Goal: Task Accomplishment & Management: Use online tool/utility

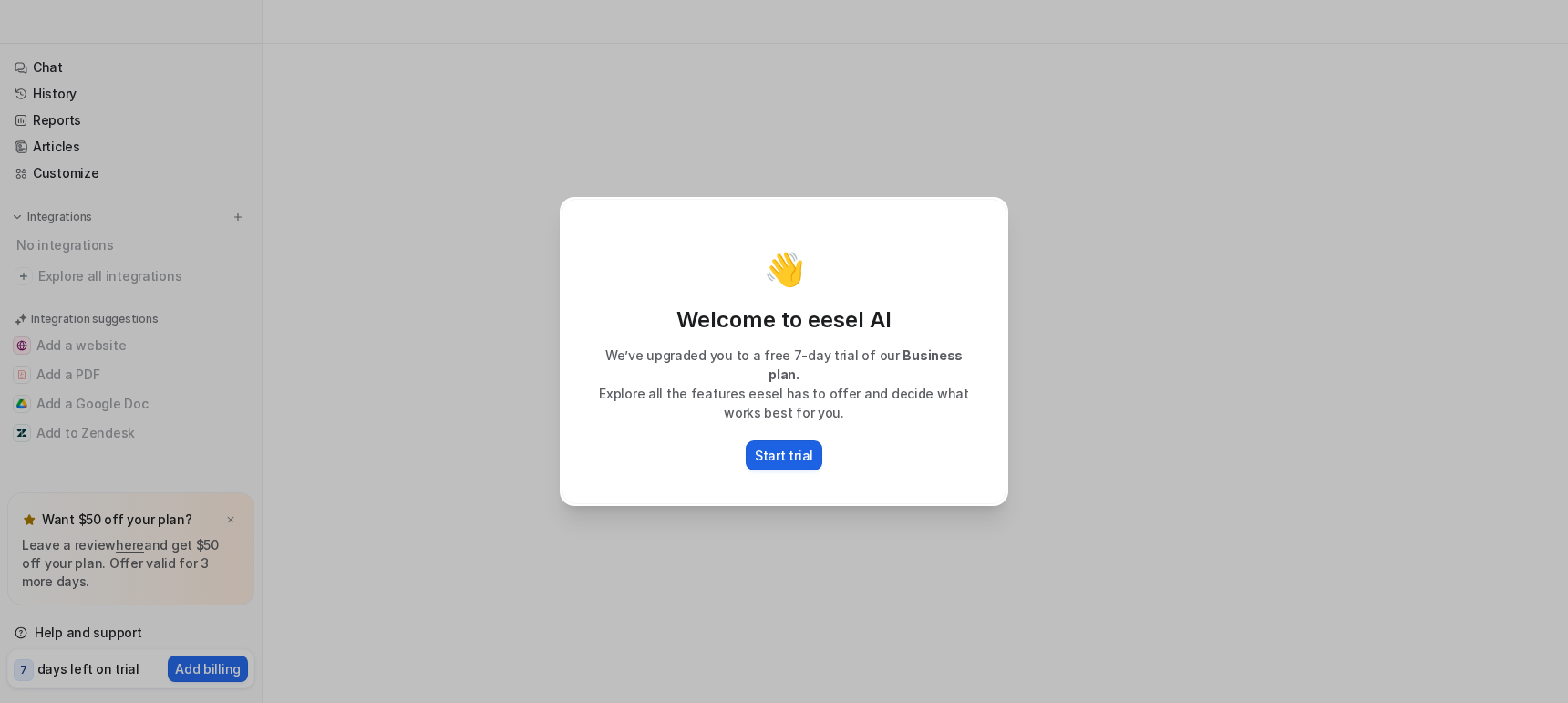
click at [777, 457] on button "Start trial" at bounding box center [784, 455] width 77 height 30
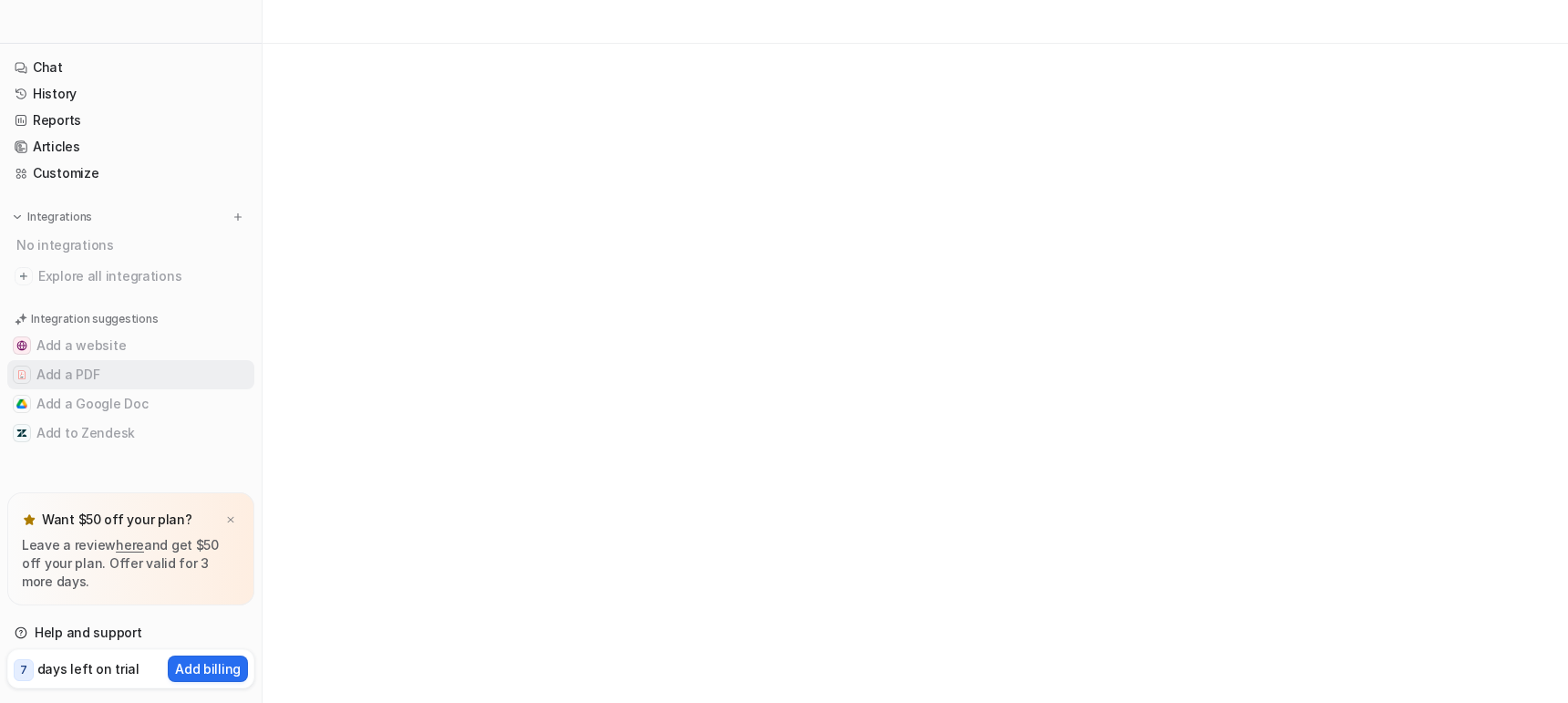
click at [64, 363] on button "Add a PDF" at bounding box center [131, 375] width 247 height 30
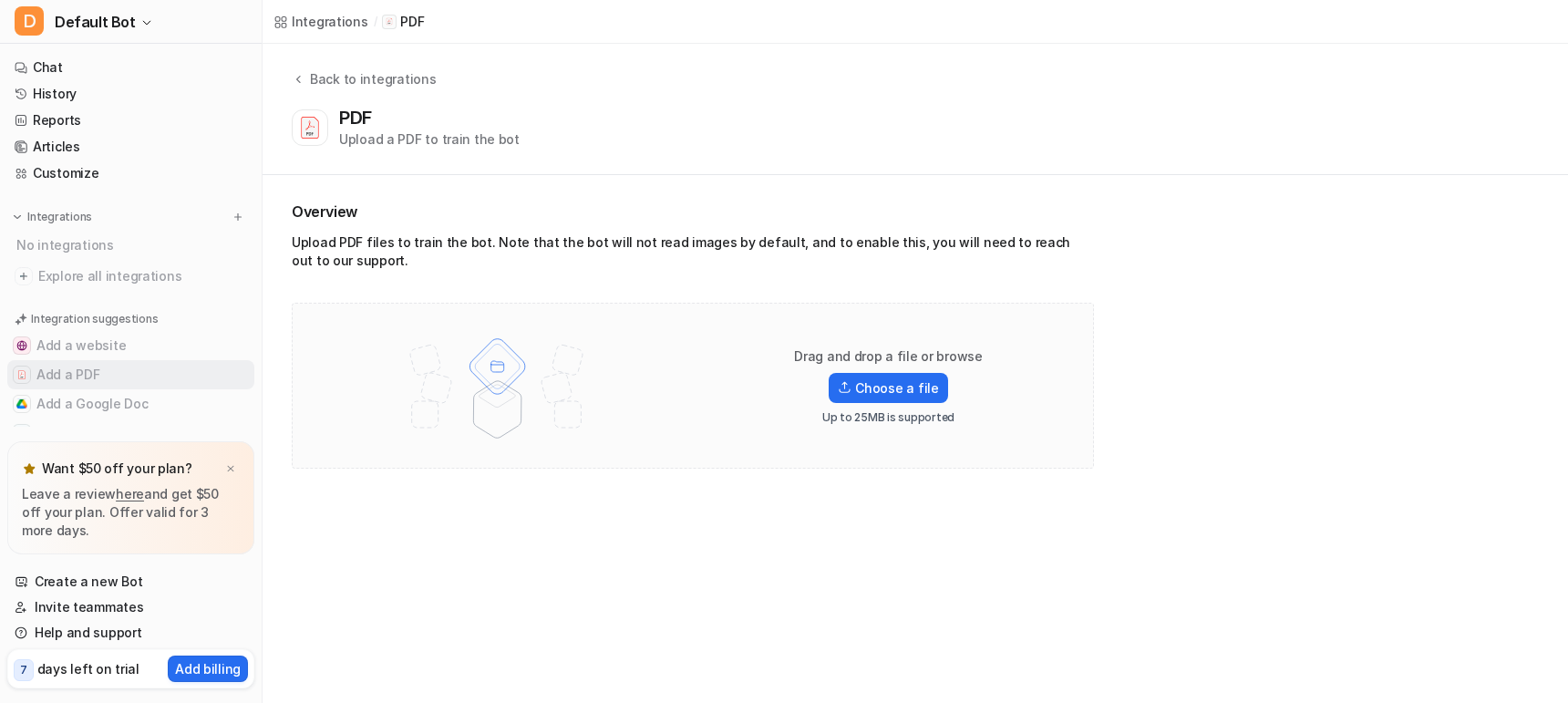
click at [94, 374] on button "Add a PDF" at bounding box center [131, 375] width 247 height 30
click at [55, 101] on link "History" at bounding box center [131, 94] width 247 height 26
click at [66, 117] on link "Reports" at bounding box center [131, 121] width 247 height 26
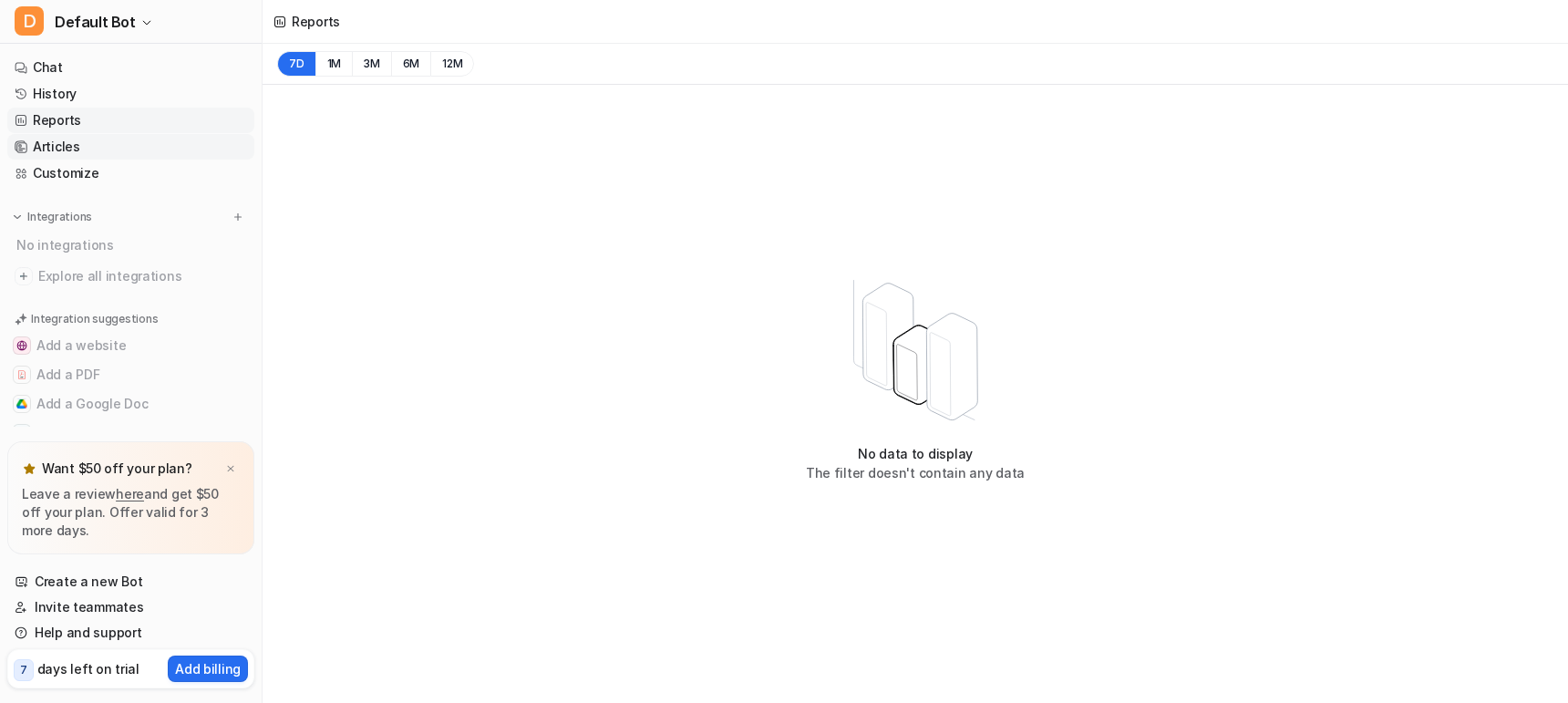
click at [86, 137] on link "Articles" at bounding box center [131, 147] width 247 height 26
click at [67, 167] on link "Customize" at bounding box center [131, 174] width 247 height 26
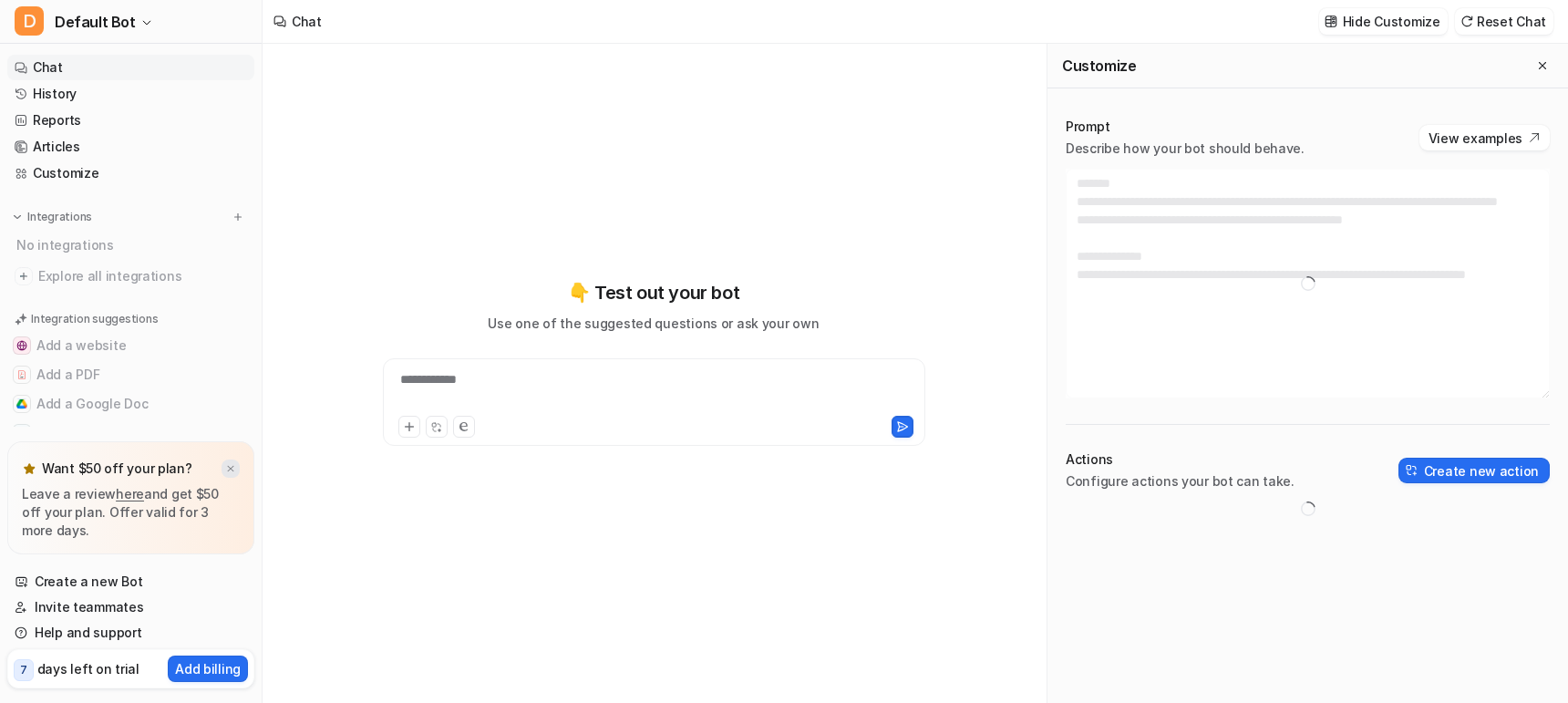
type textarea "**********"
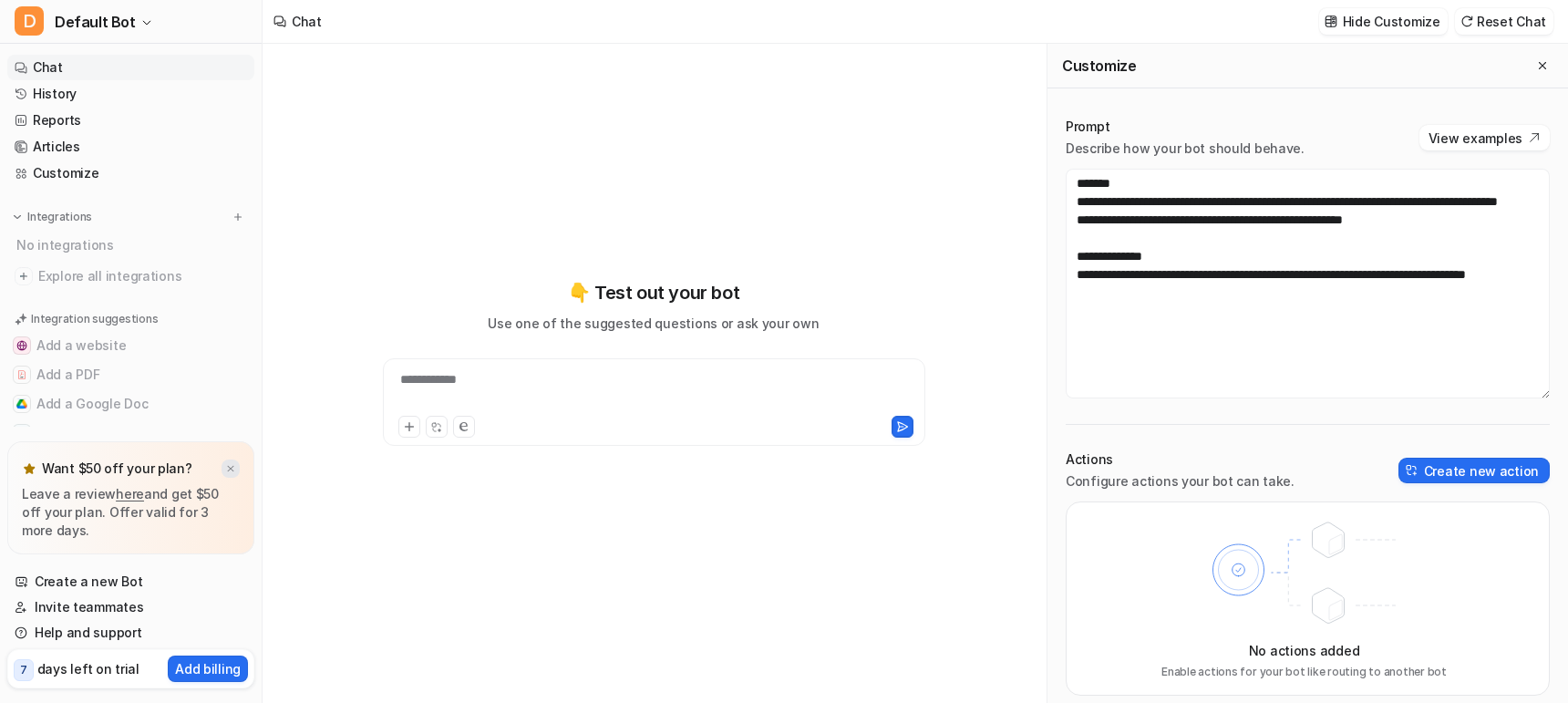
click at [234, 467] on img at bounding box center [231, 469] width 11 height 12
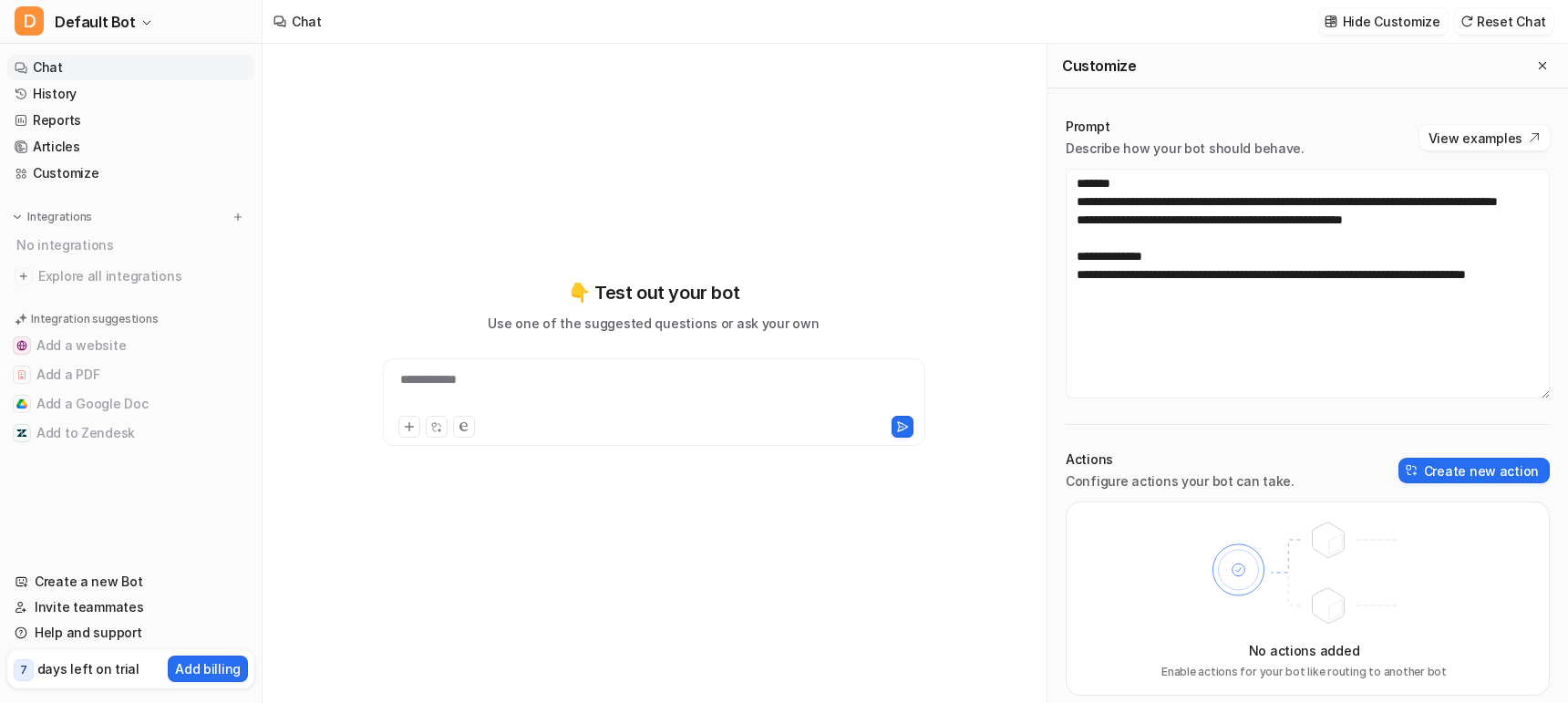
click at [429, 375] on div "**********" at bounding box center [655, 391] width 534 height 42
click at [116, 606] on link "Invite teammates" at bounding box center [131, 608] width 247 height 26
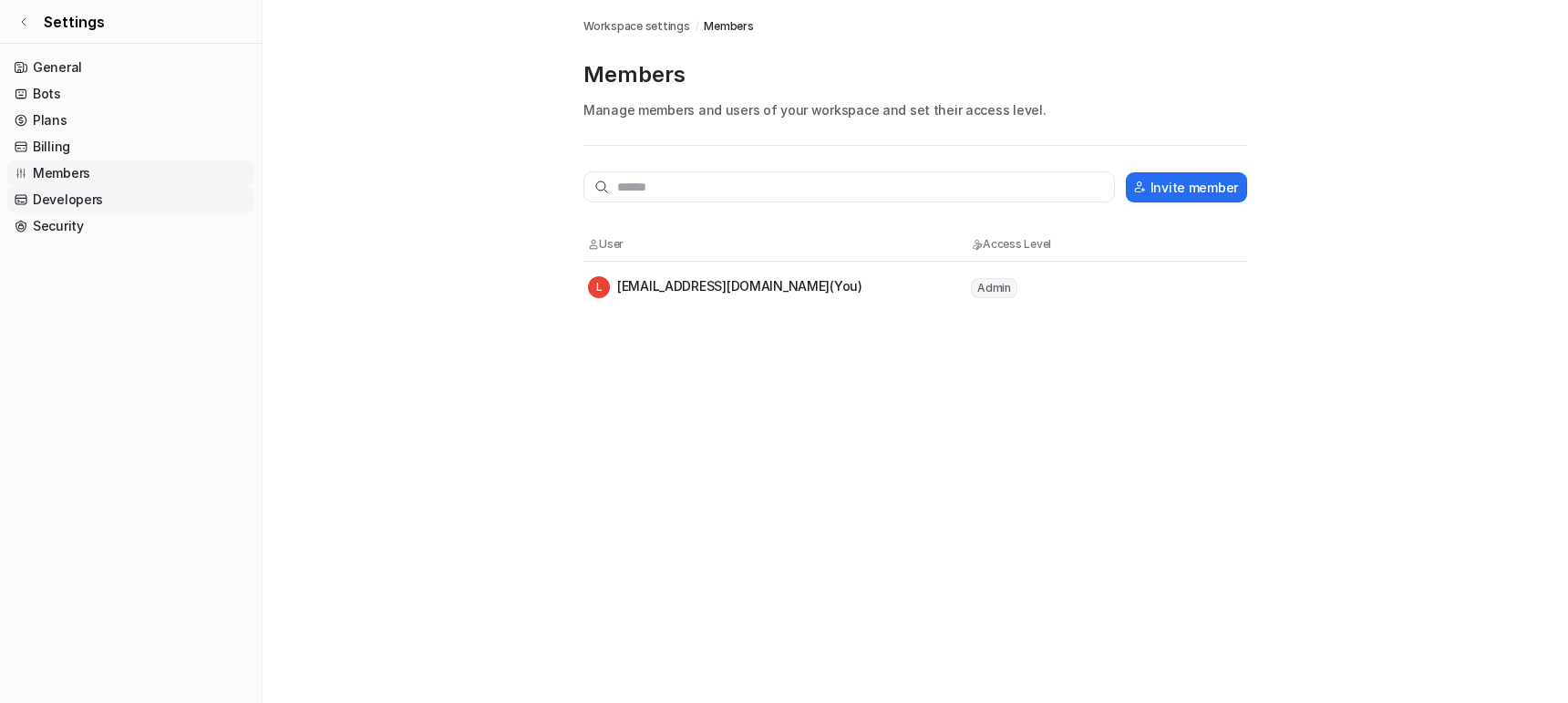
click at [88, 200] on link "Developers" at bounding box center [131, 200] width 247 height 26
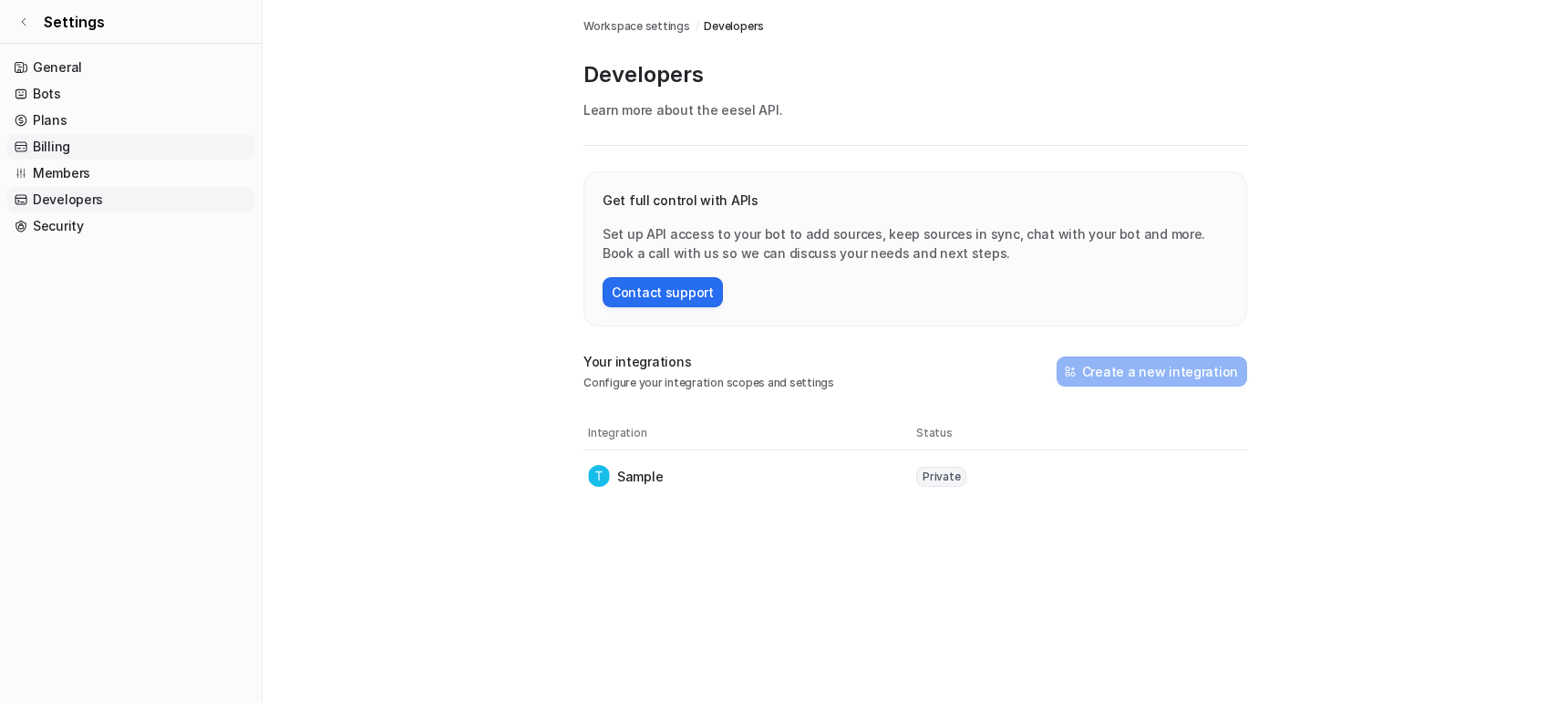
click at [63, 144] on link "Billing" at bounding box center [131, 147] width 247 height 26
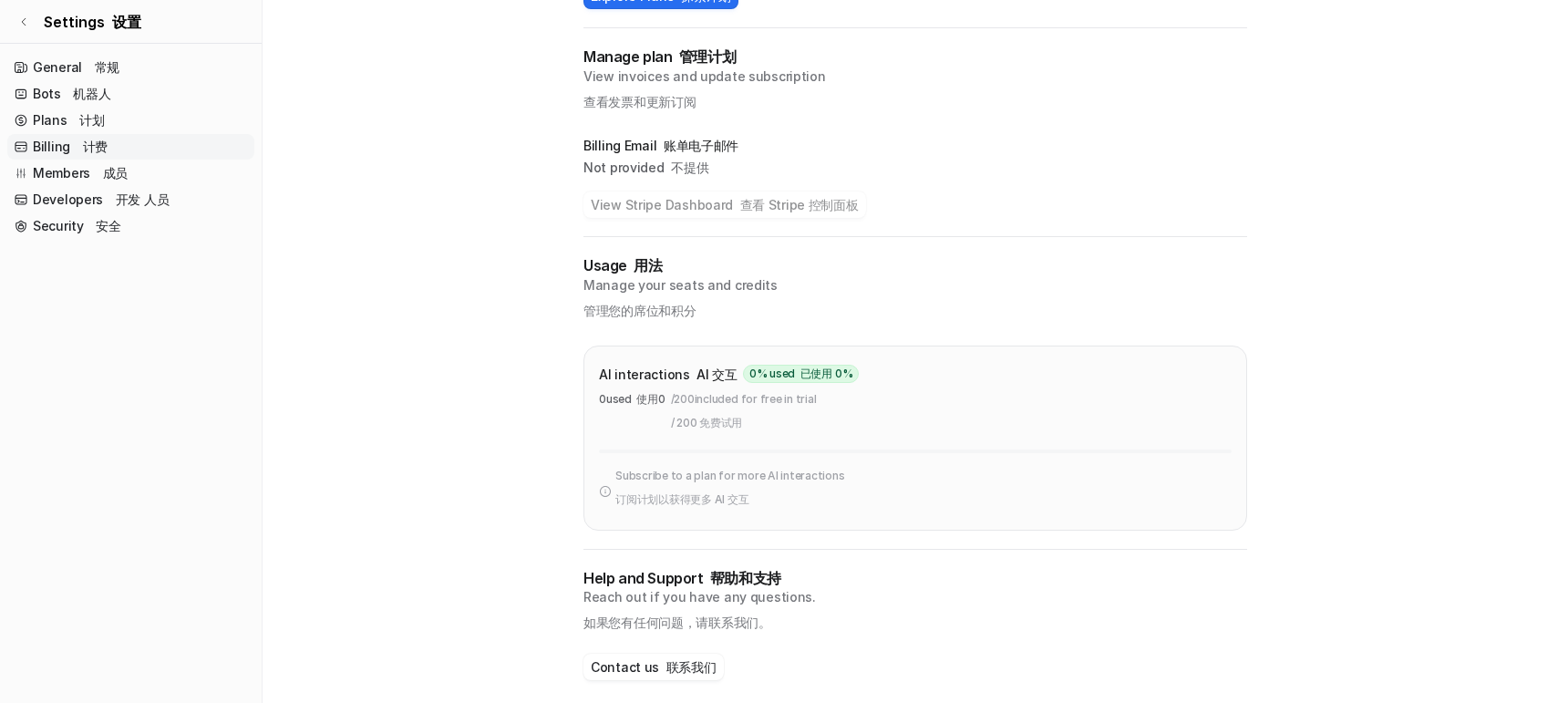
scroll to position [418, 0]
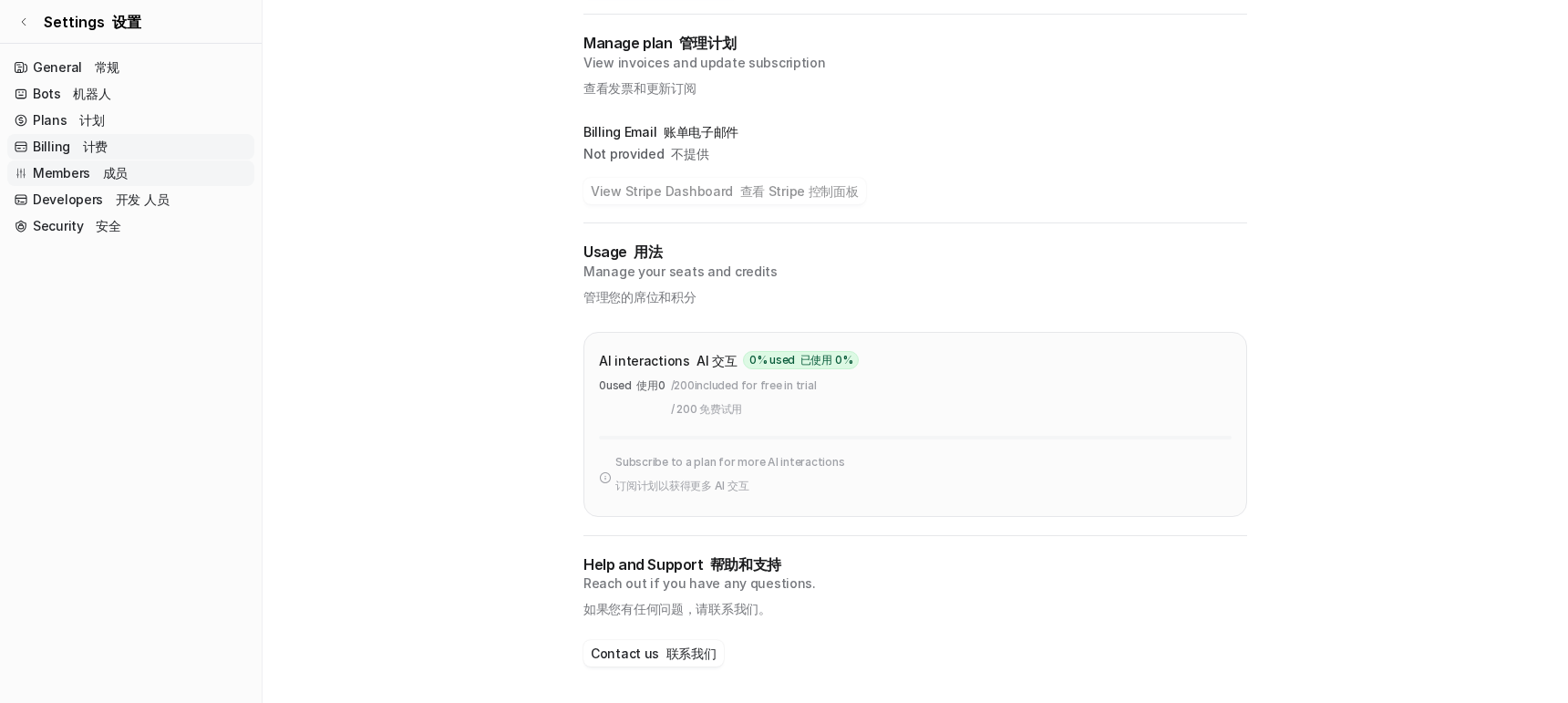
click at [53, 173] on link "Members 成员" at bounding box center [131, 174] width 247 height 26
click at [52, 172] on link "Members 成员" at bounding box center [131, 174] width 247 height 26
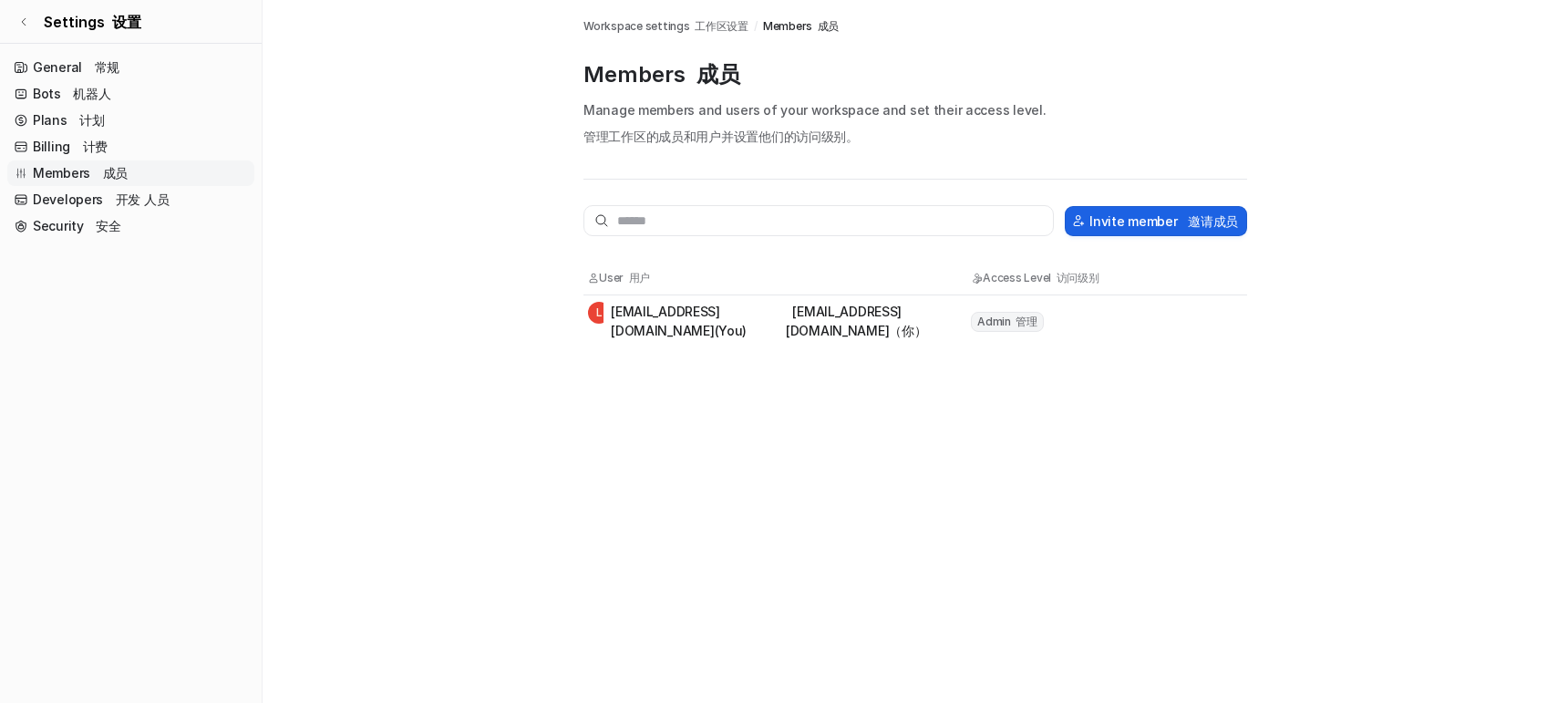
click at [1169, 186] on div "Invite member 邀请成员 User 用户 Access Level 访问级别 L [EMAIL_ADDRESS][DOMAIN_NAME] (Yo…" at bounding box center [915, 263] width 664 height 167
click at [1163, 215] on button "Invite member 邀请成员" at bounding box center [1155, 221] width 182 height 30
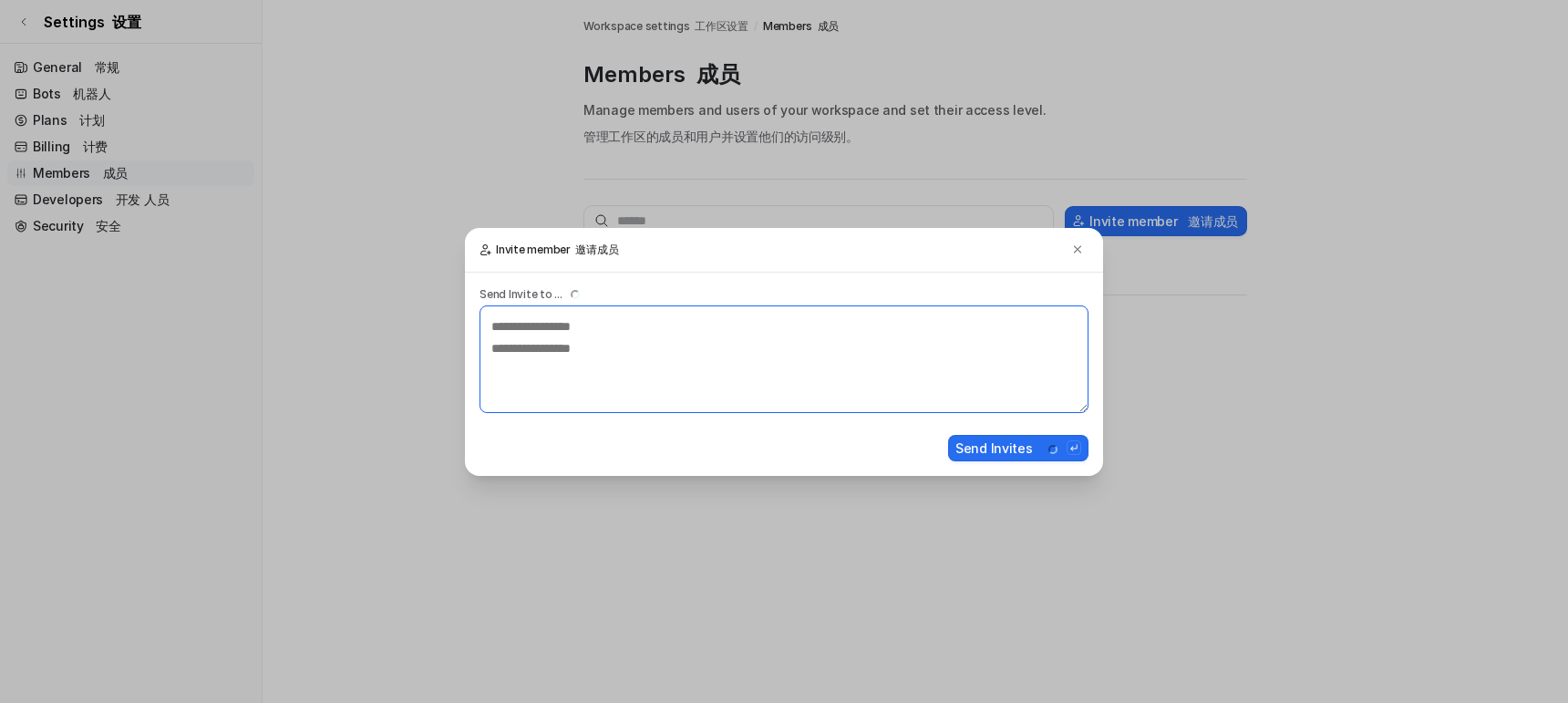
click at [745, 345] on textarea at bounding box center [784, 359] width 609 height 108
click at [640, 348] on textarea at bounding box center [784, 359] width 609 height 108
click at [627, 342] on textarea at bounding box center [784, 359] width 609 height 108
click at [1079, 243] on img at bounding box center [1078, 249] width 13 height 14
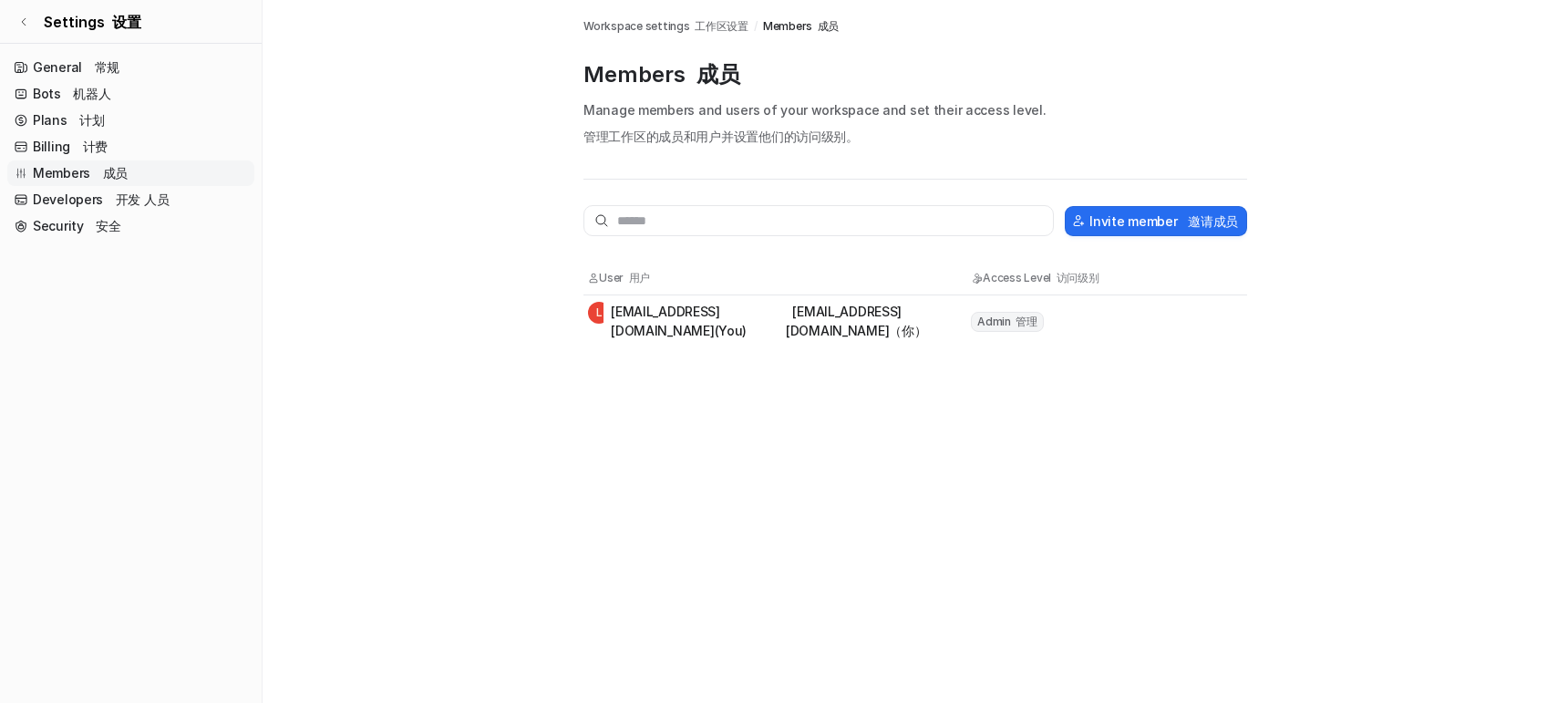
click at [1228, 387] on div "Members Workspace settings 工作区设置 / Members 成员 Members 成员 Manage members and use…" at bounding box center [784, 351] width 1568 height 703
click at [75, 65] on link "General 常规" at bounding box center [131, 67] width 247 height 26
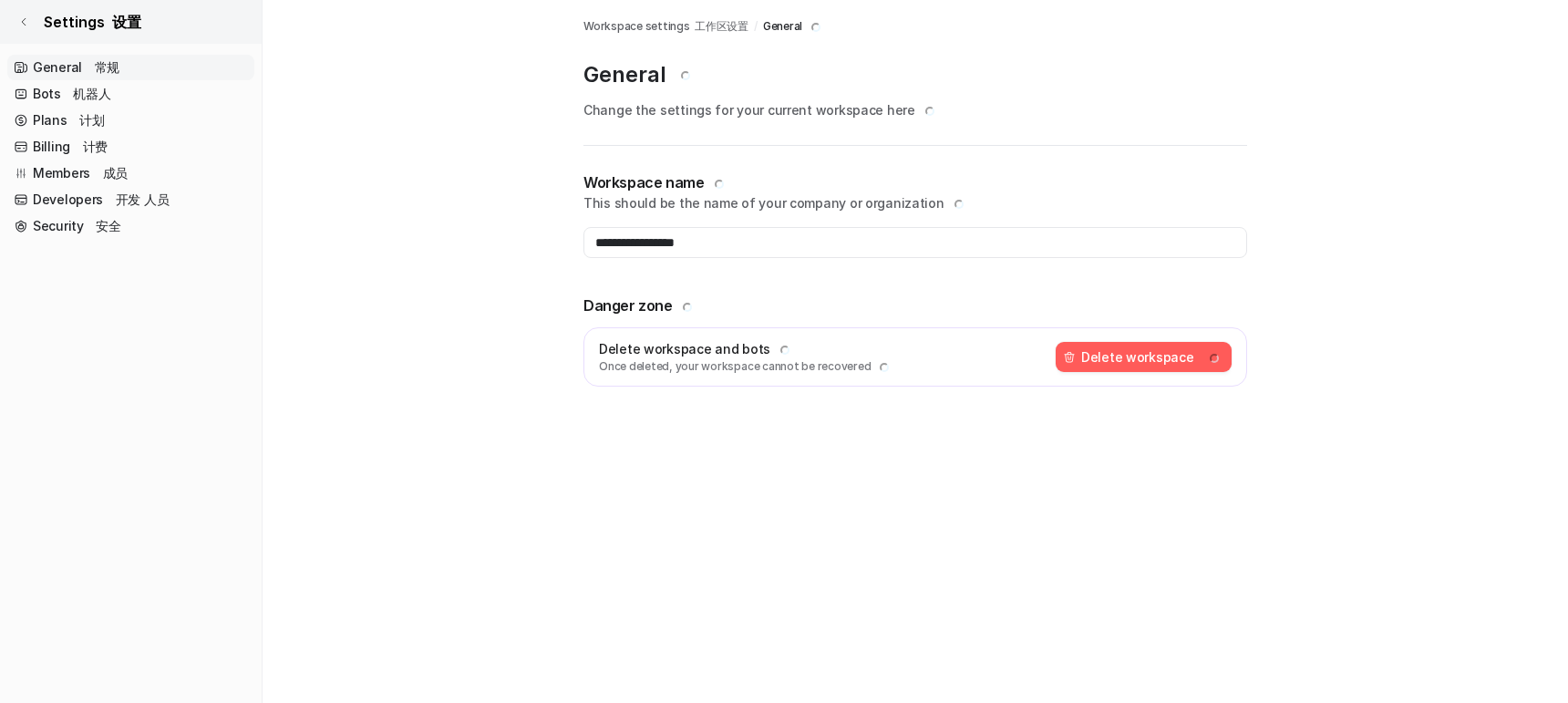
click at [19, 18] on icon at bounding box center [24, 22] width 11 height 11
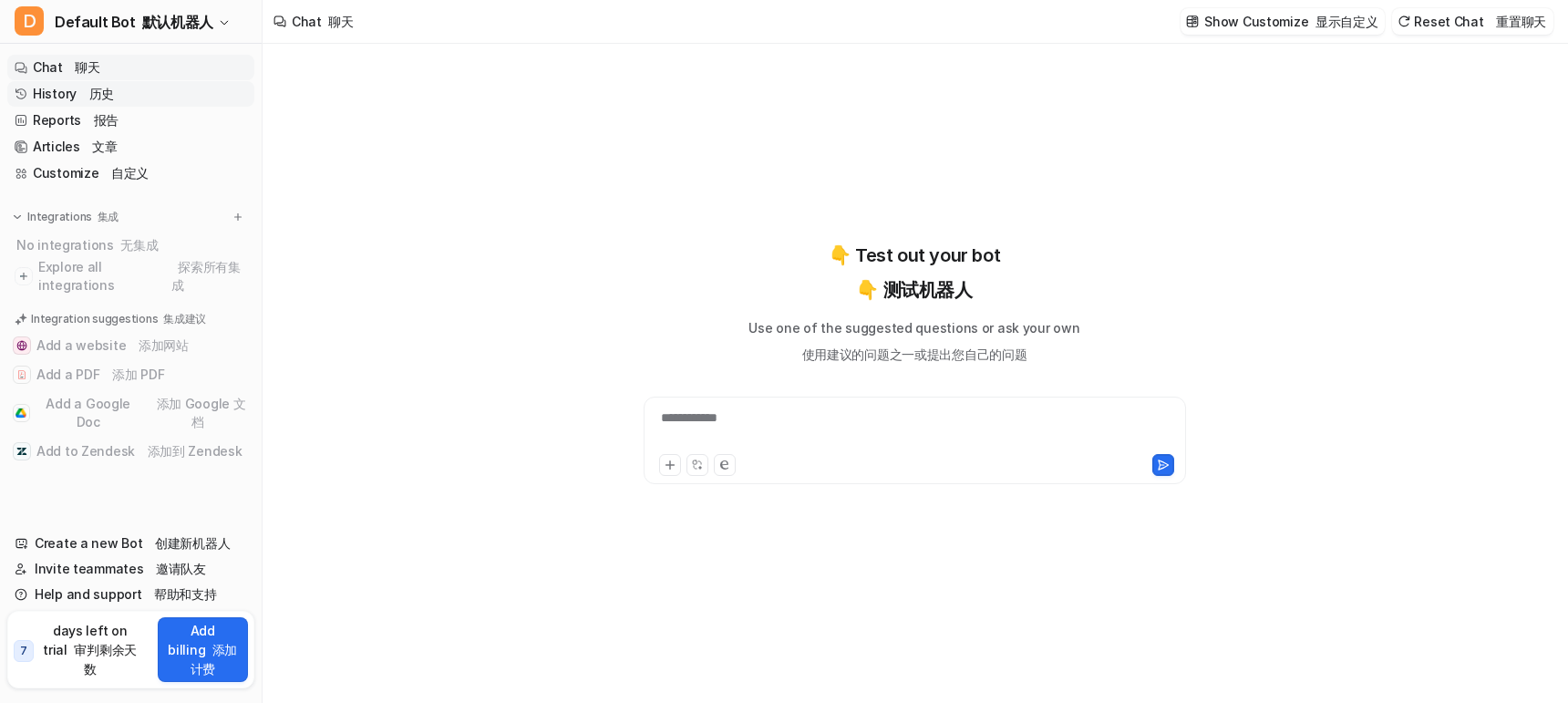
click at [802, 418] on div "**********" at bounding box center [915, 429] width 534 height 42
click at [799, 420] on div at bounding box center [915, 429] width 534 height 42
click at [796, 417] on div at bounding box center [915, 429] width 534 height 42
click at [748, 416] on div "**********" at bounding box center [915, 429] width 534 height 42
click at [1173, 457] on button at bounding box center [1164, 466] width 22 height 22
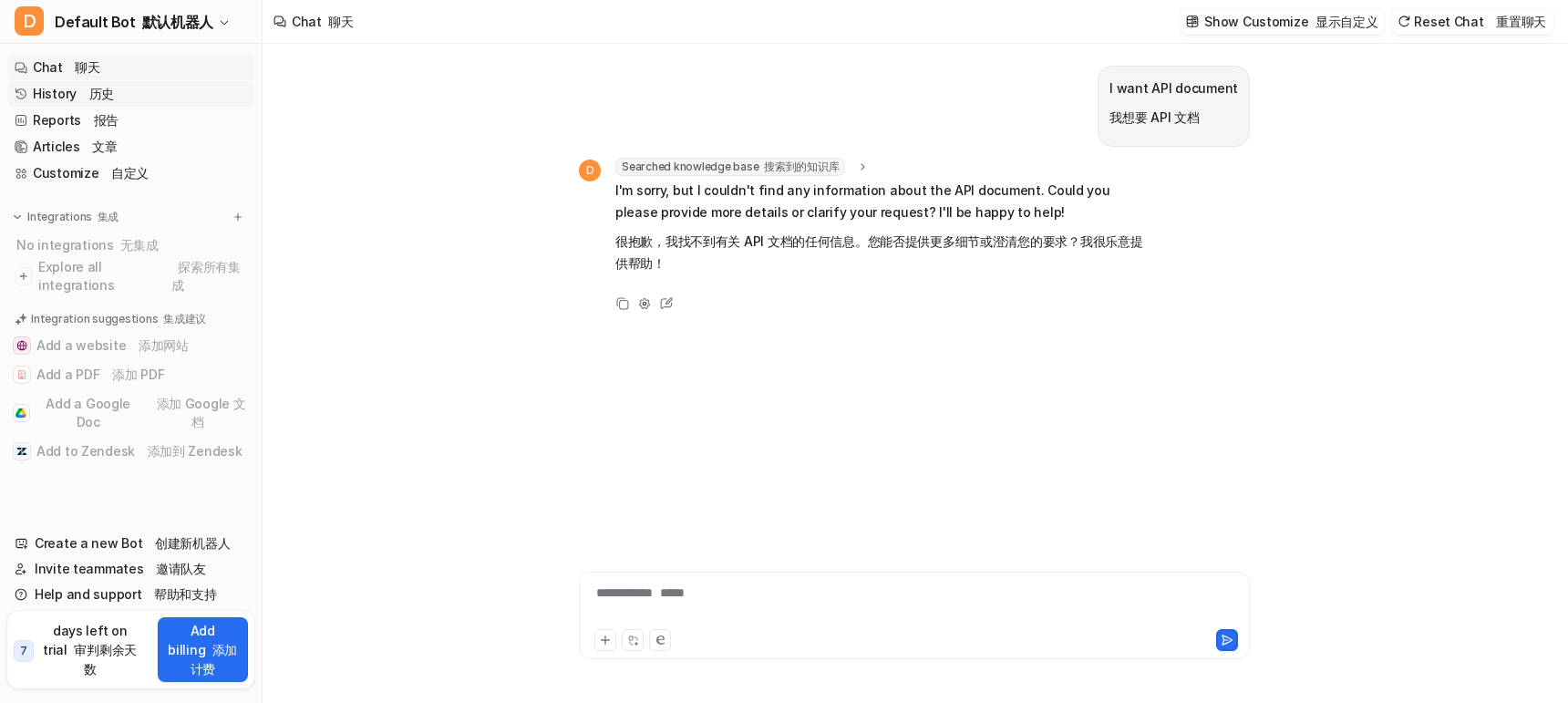
click at [65, 91] on link "History 历史" at bounding box center [131, 94] width 247 height 26
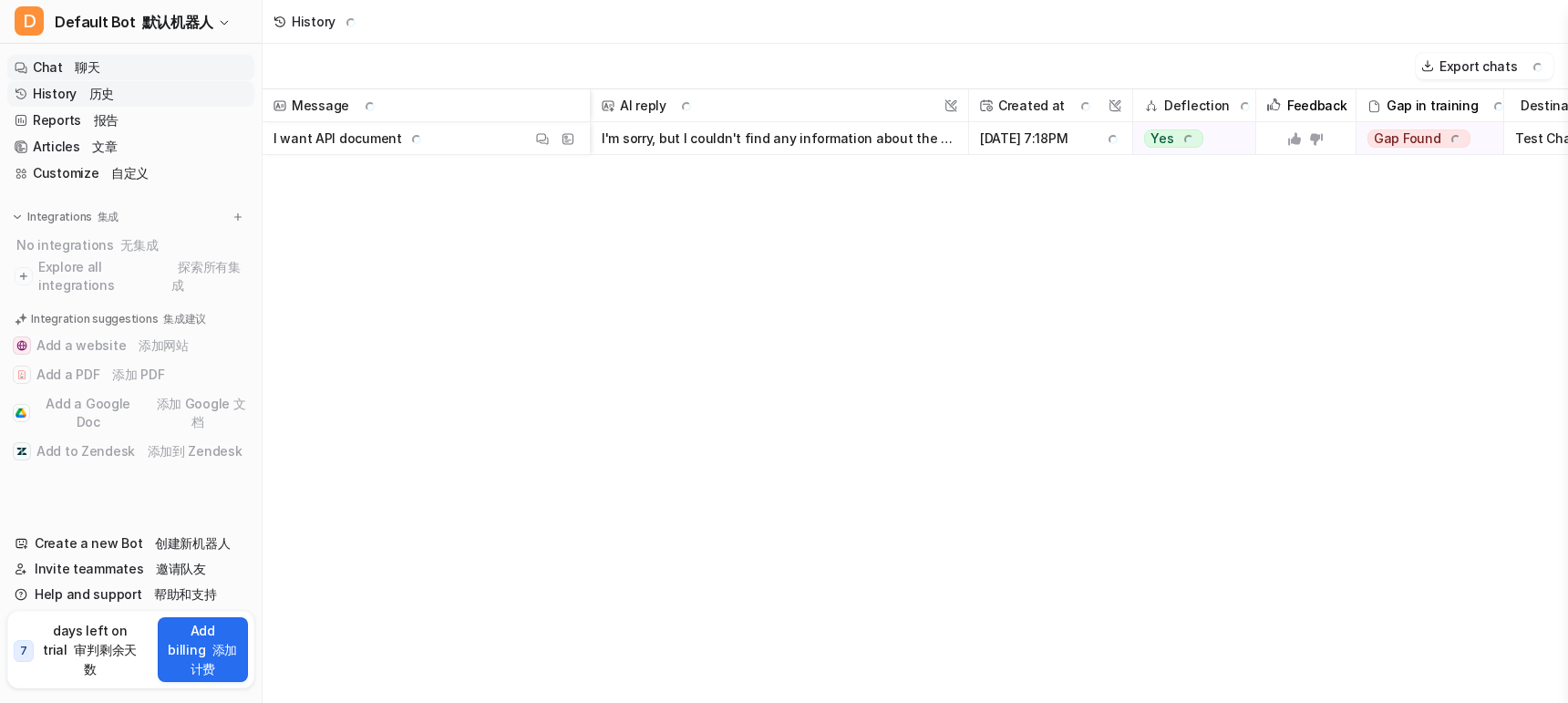
click at [77, 73] on font "聊天" at bounding box center [87, 67] width 25 height 16
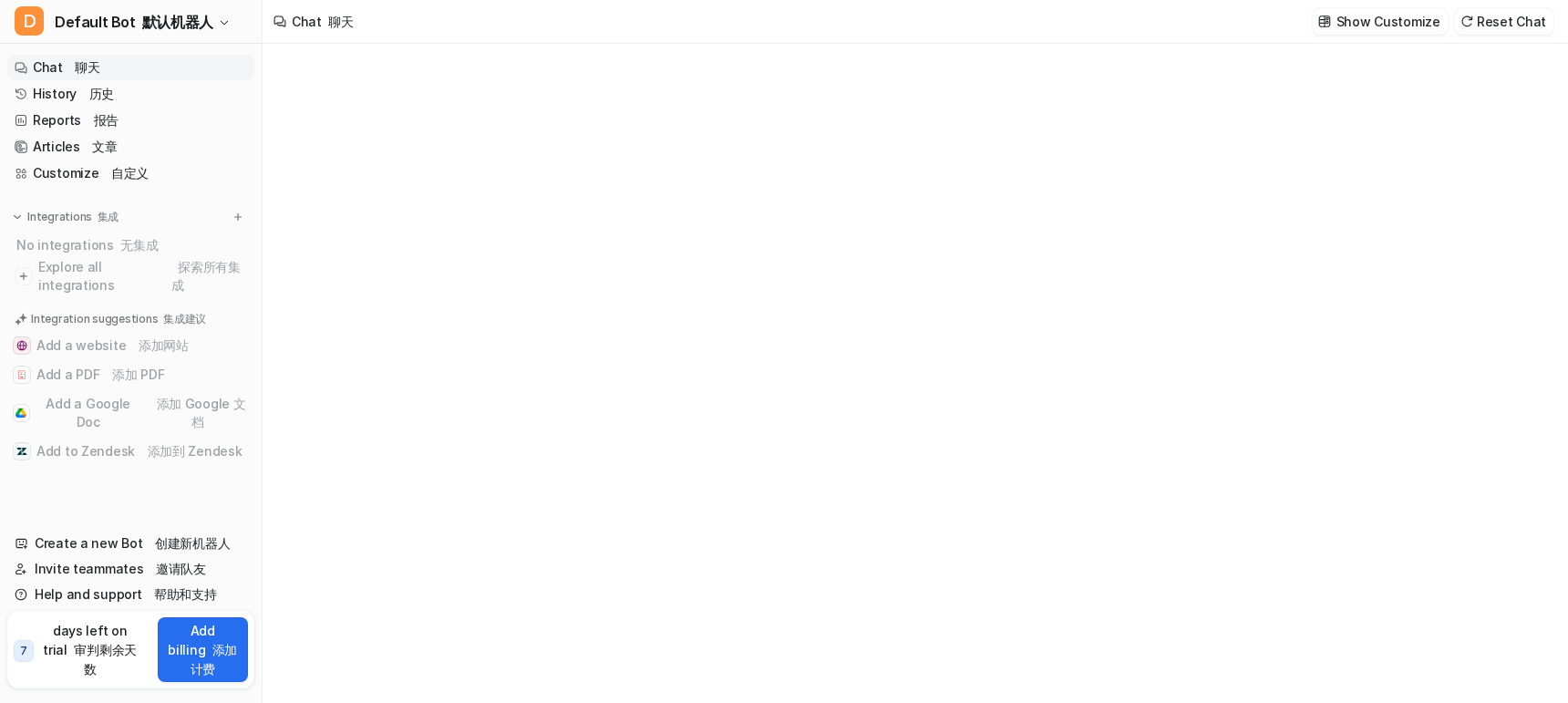
click at [123, 69] on link "Chat 聊天" at bounding box center [131, 67] width 247 height 26
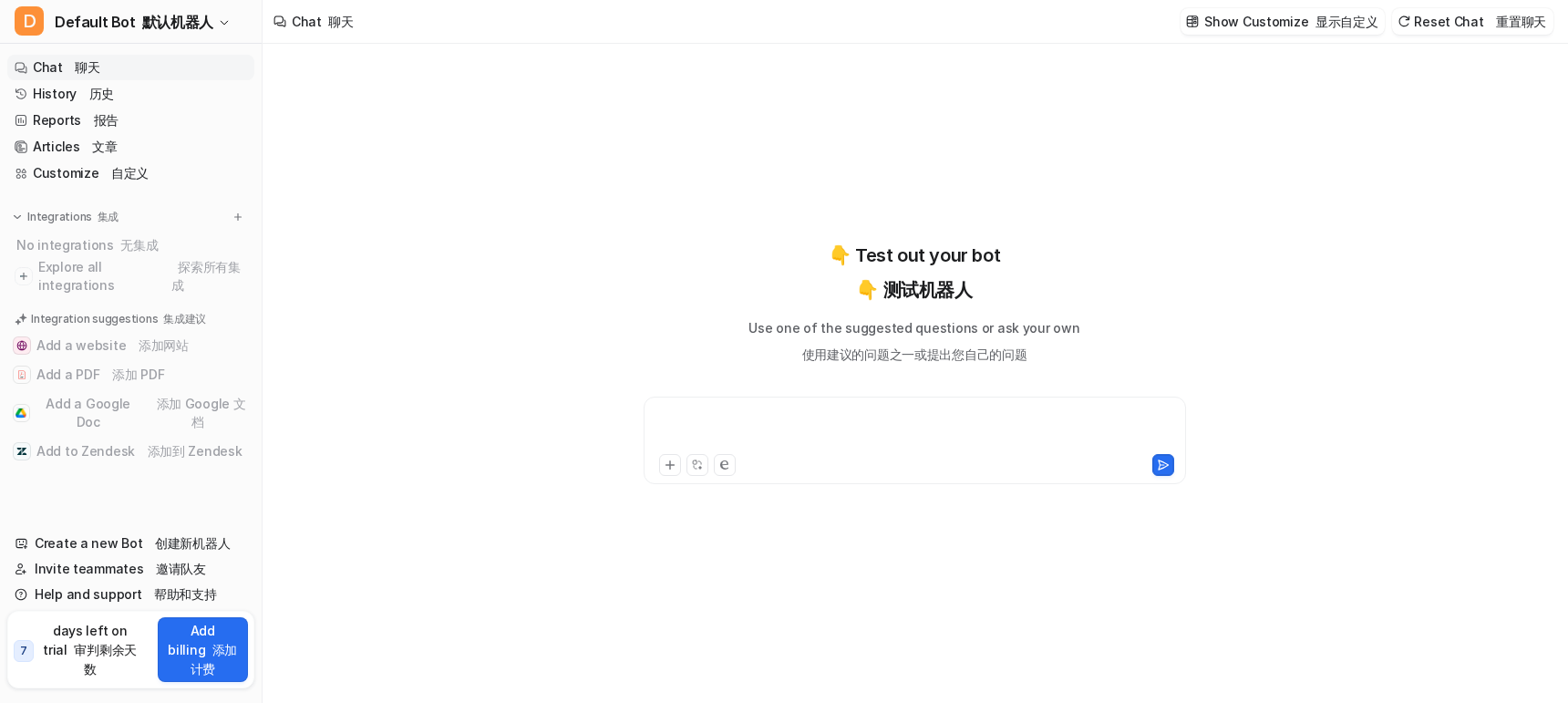
click at [676, 424] on div at bounding box center [915, 429] width 534 height 42
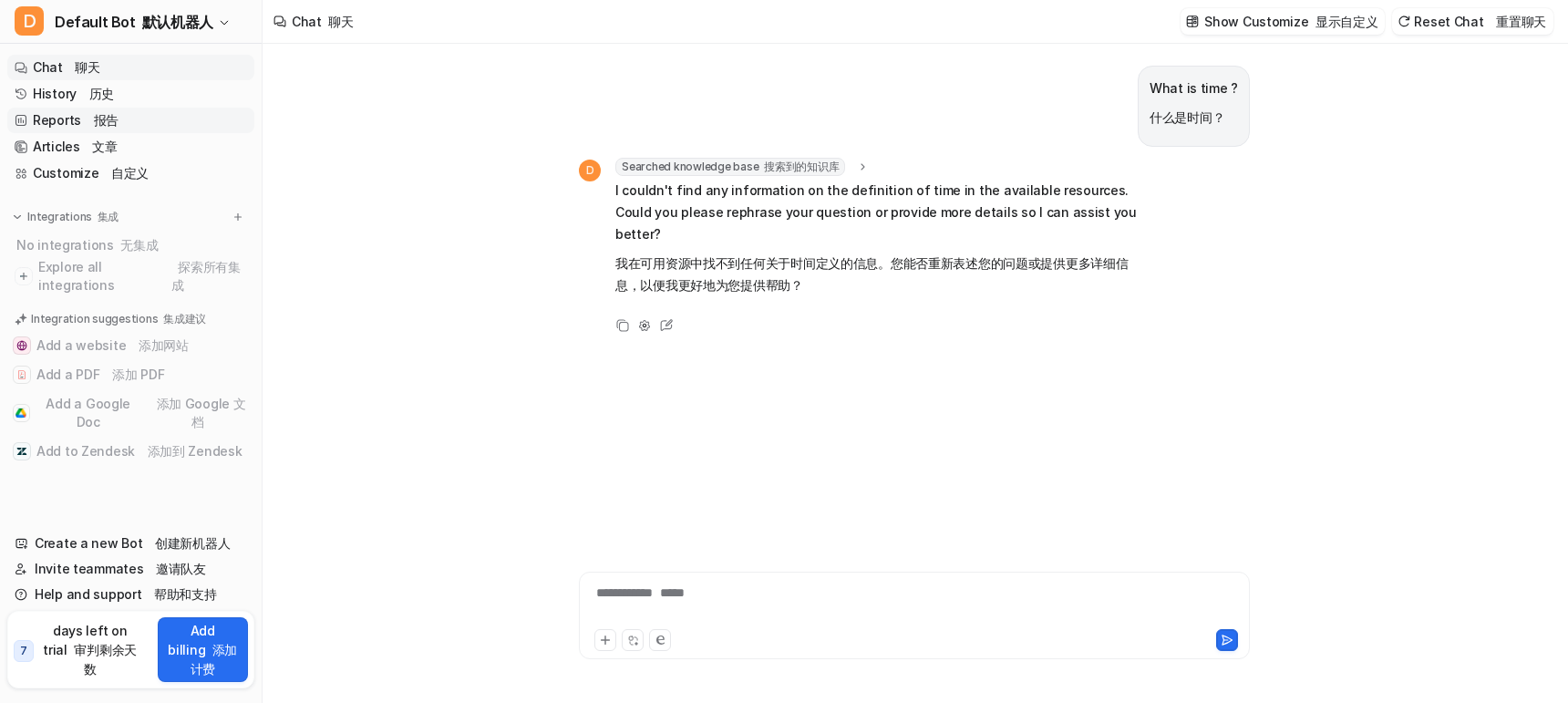
click at [94, 115] on font "报告" at bounding box center [106, 119] width 25 height 16
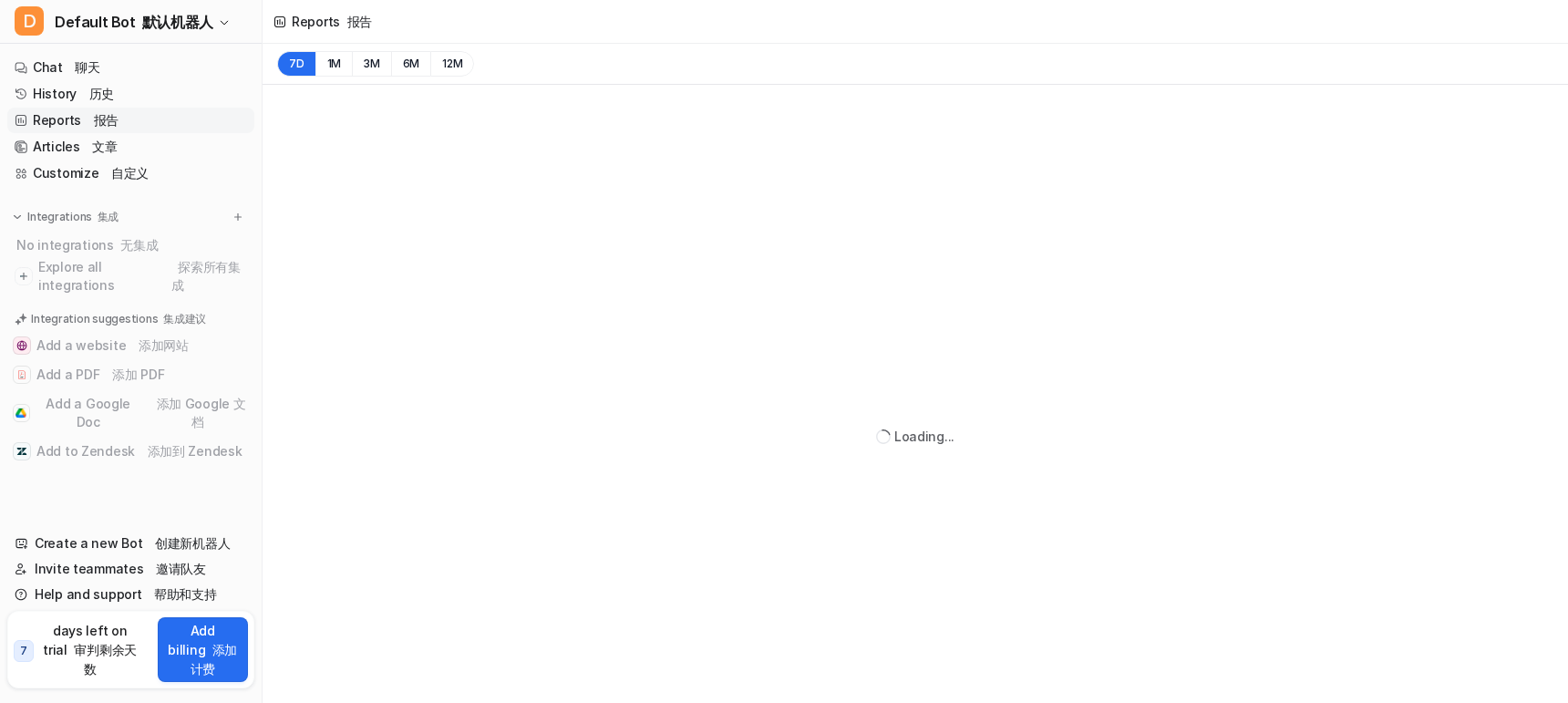
click at [95, 118] on font "报告" at bounding box center [106, 119] width 25 height 16
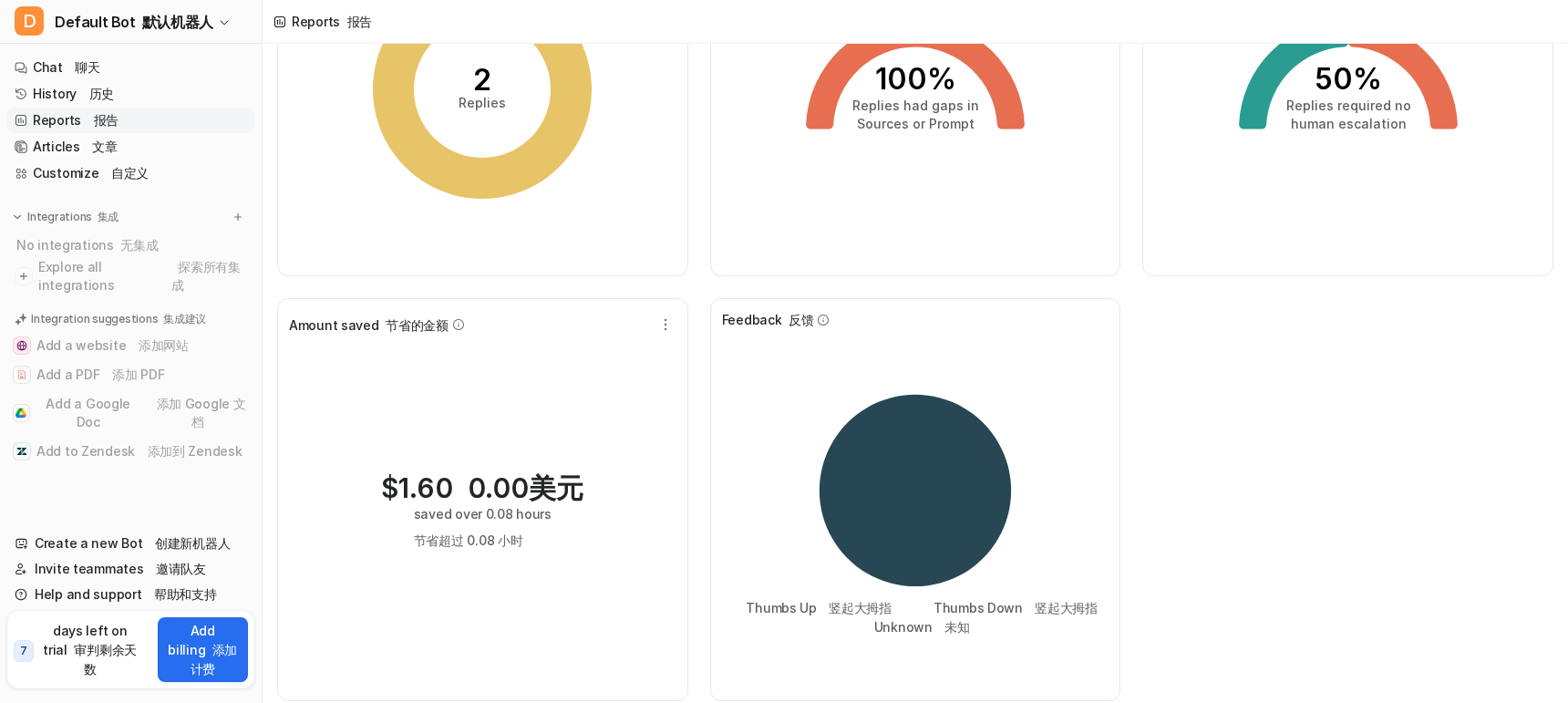
scroll to position [222, 0]
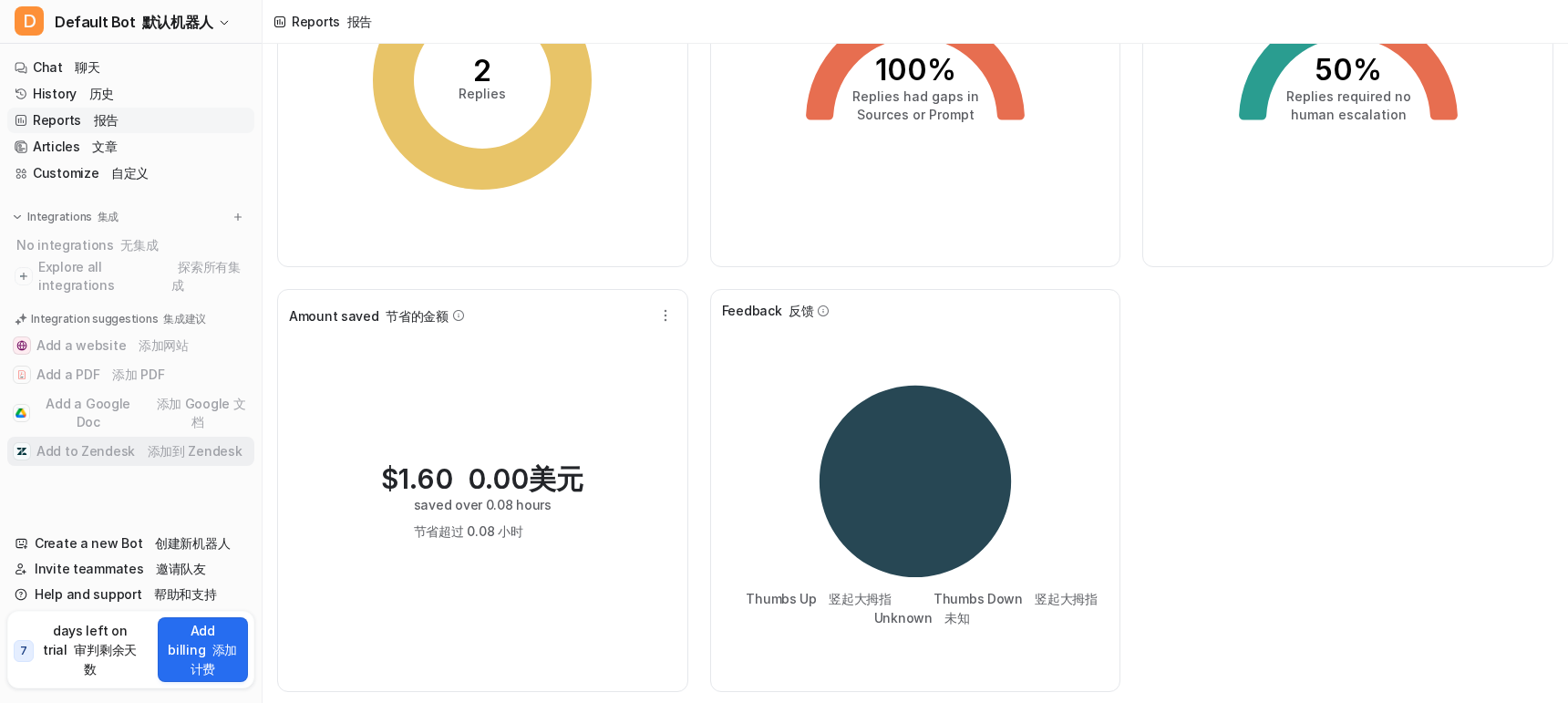
click at [161, 446] on font "添加到 Zendesk" at bounding box center [195, 451] width 95 height 16
click at [112, 398] on button "Add a Google Doc 添加 Google 文档" at bounding box center [131, 413] width 247 height 47
click at [105, 374] on font at bounding box center [108, 374] width 6 height 16
click at [105, 372] on font at bounding box center [108, 374] width 6 height 16
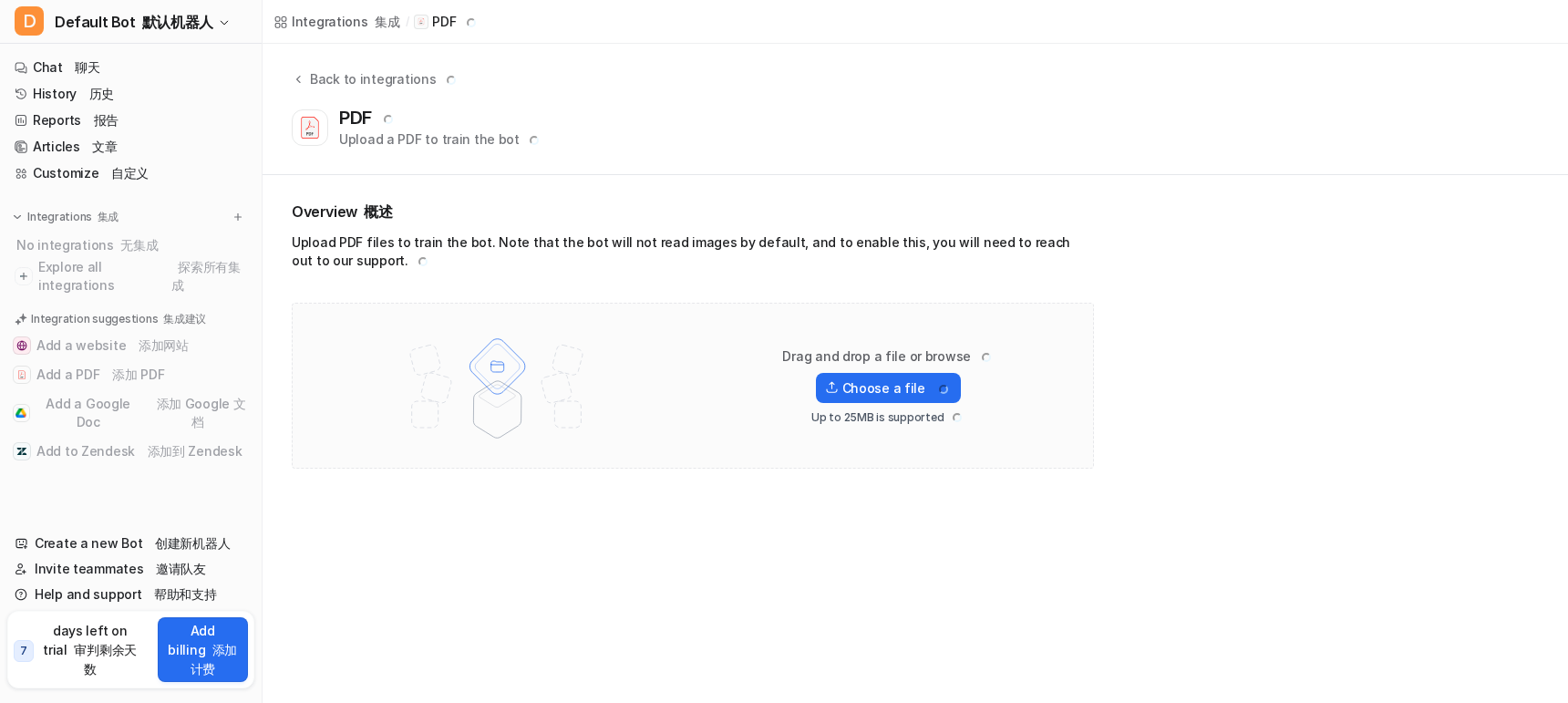
click at [1291, 314] on div "Overview 概述 Upload PDF files to train the bot. Note that the bot will not read …" at bounding box center [915, 335] width 1306 height 320
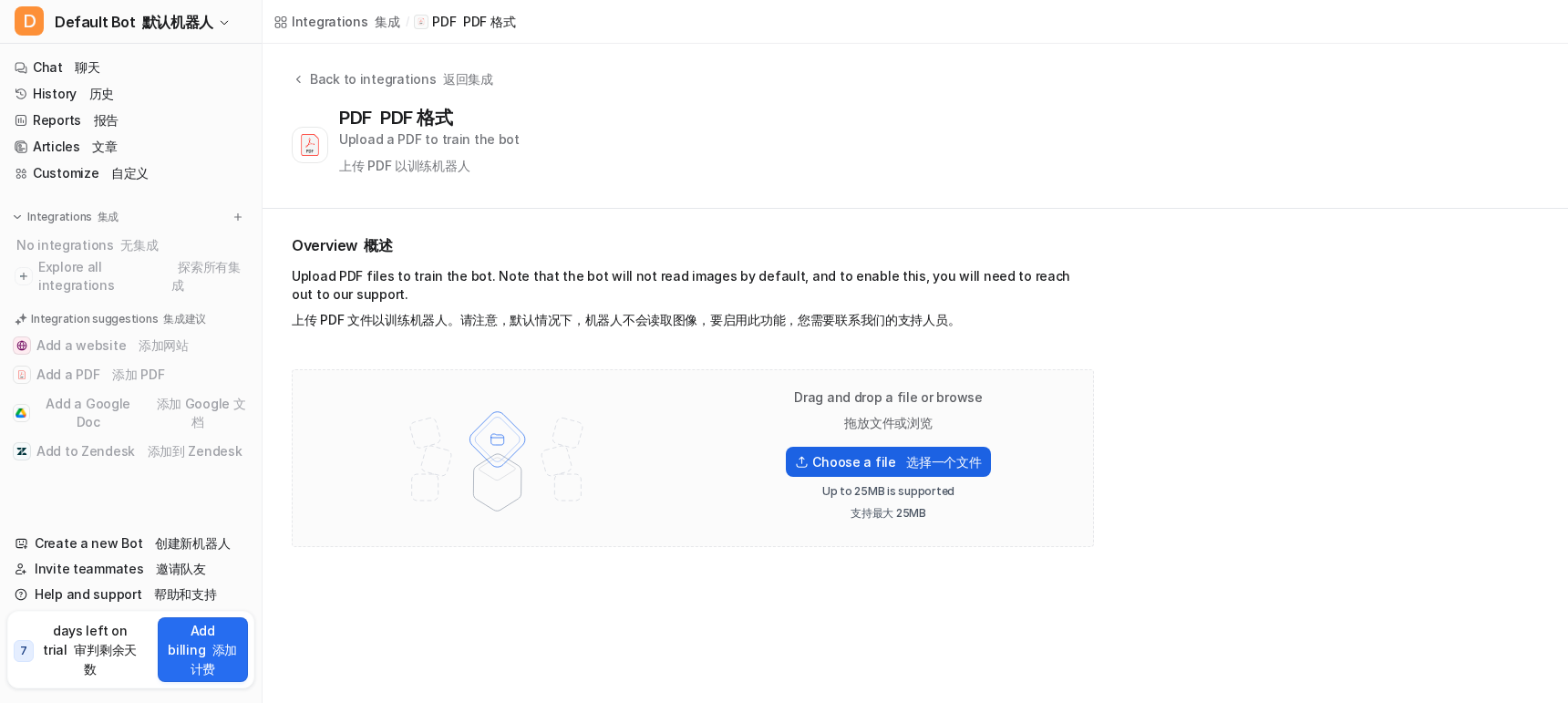
click at [940, 464] on font "选择一个文件" at bounding box center [943, 462] width 75 height 16
click at [0, 0] on input "Choose a file 选择一个文件" at bounding box center [0, 0] width 0 height 0
click at [940, 464] on font "选择一个文件" at bounding box center [943, 462] width 75 height 16
click at [0, 0] on input "Choose a file 选择一个文件" at bounding box center [0, 0] width 0 height 0
click at [862, 471] on label "Choose a file 选择一个文件" at bounding box center [887, 462] width 204 height 30
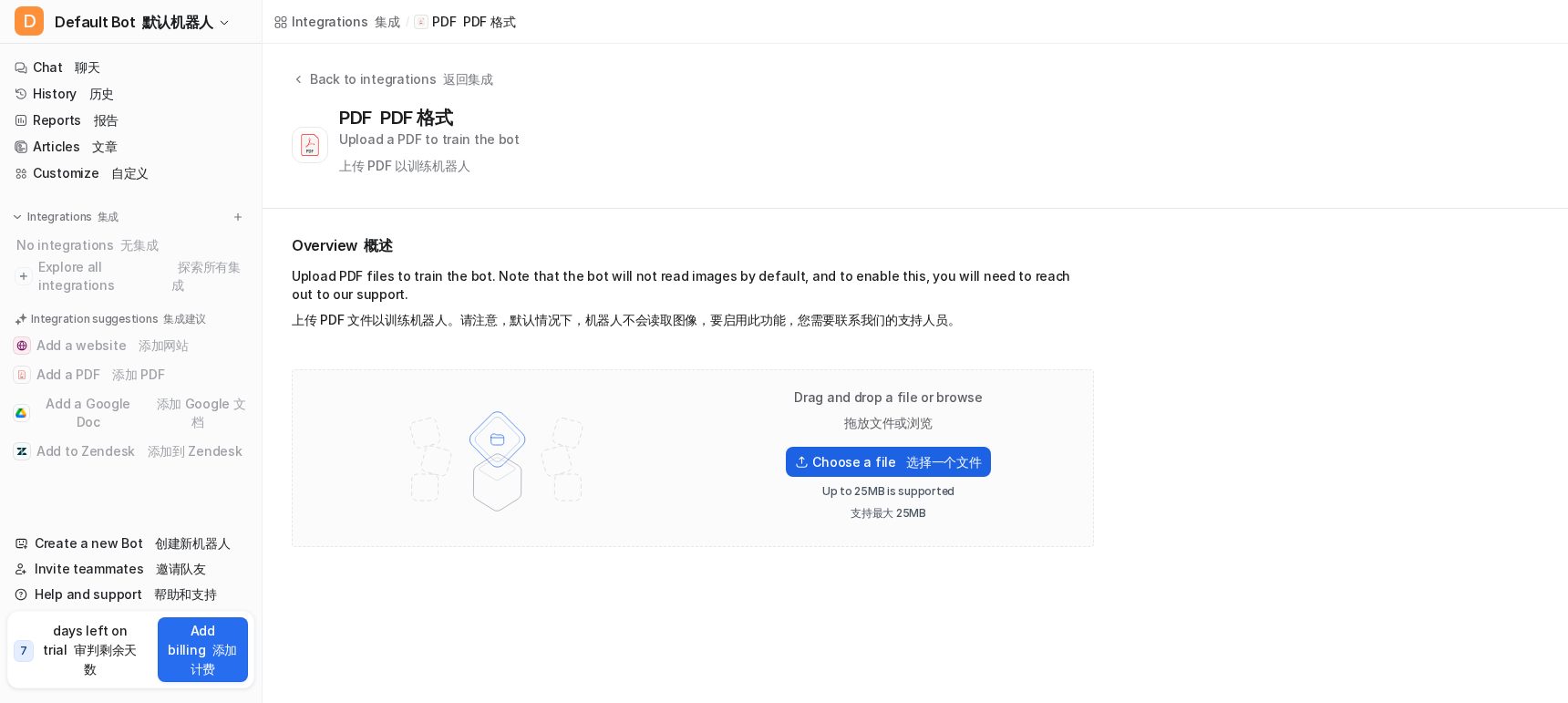
click at [0, 0] on input "Choose a file 选择一个文件" at bounding box center [0, 0] width 0 height 0
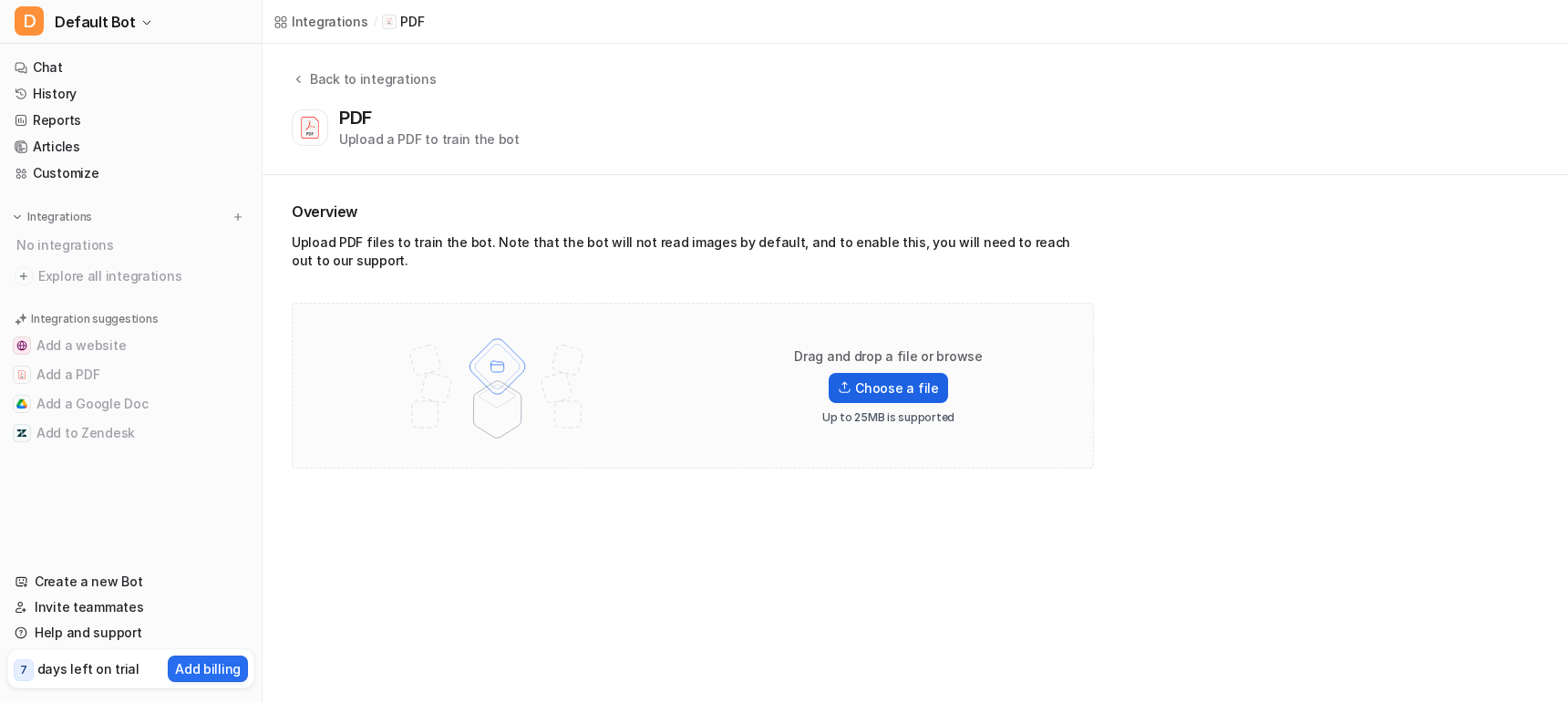
click at [905, 383] on label "Choose a file" at bounding box center [888, 388] width 118 height 30
click at [0, 0] on input "Choose a file" at bounding box center [0, 0] width 0 height 0
click at [83, 68] on link "Chat" at bounding box center [131, 67] width 247 height 26
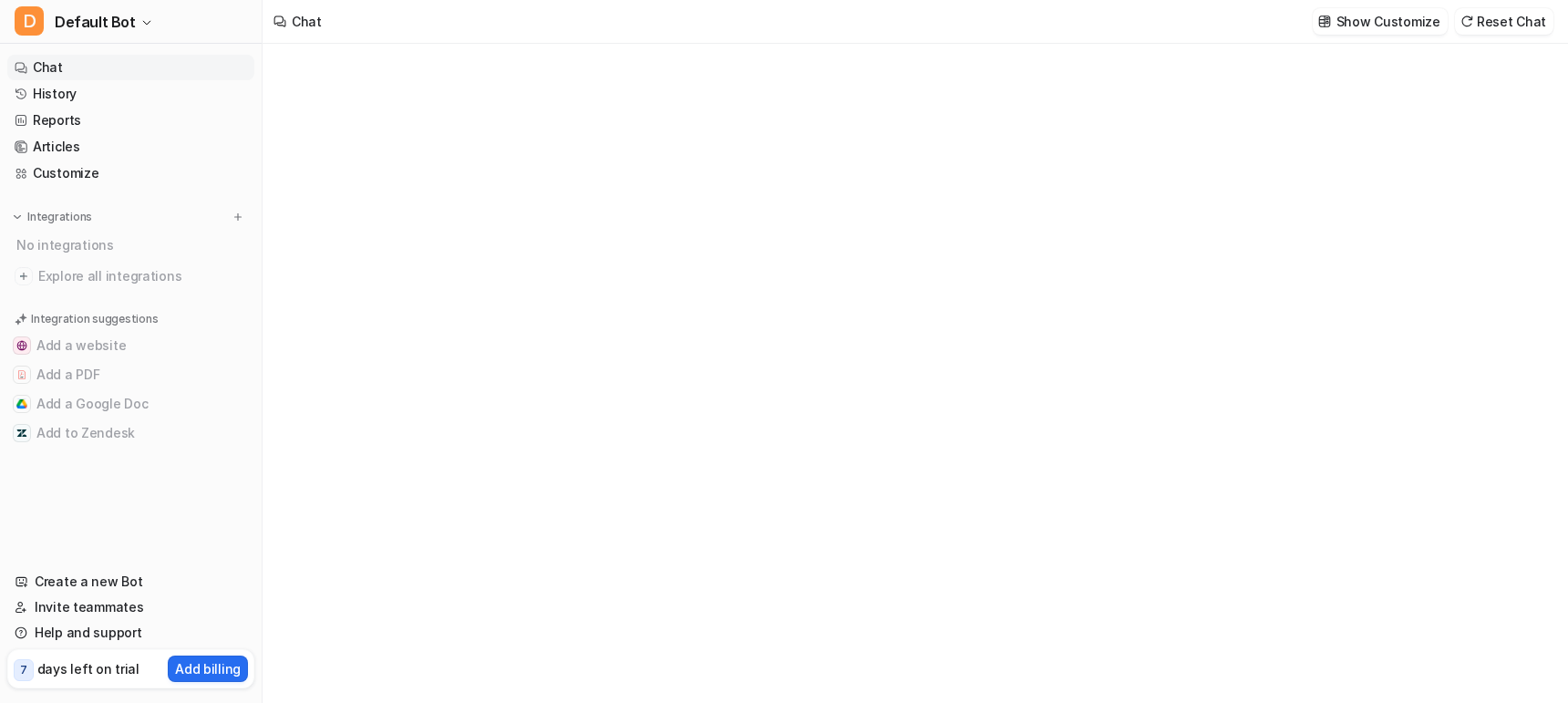
type textarea "**********"
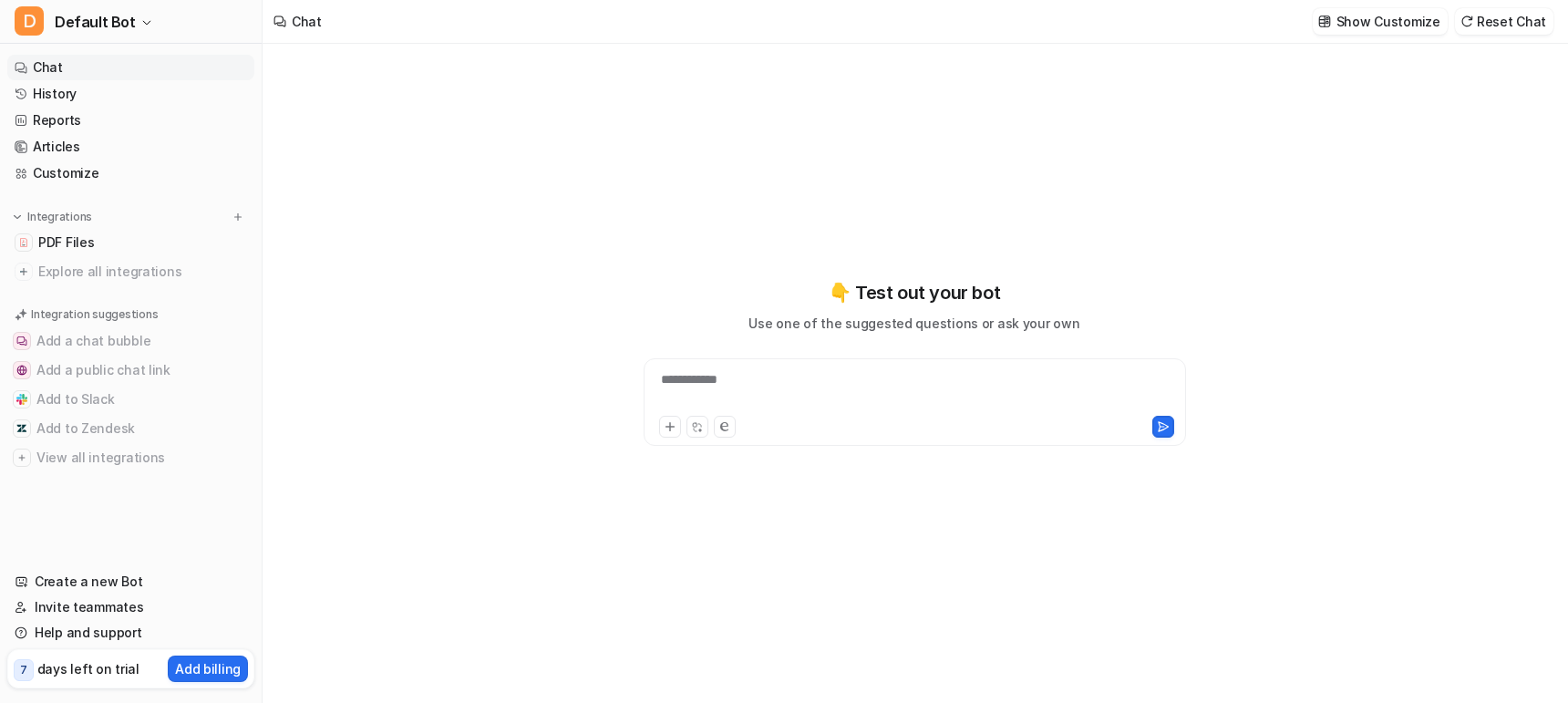
click at [758, 380] on div "**********" at bounding box center [915, 391] width 534 height 42
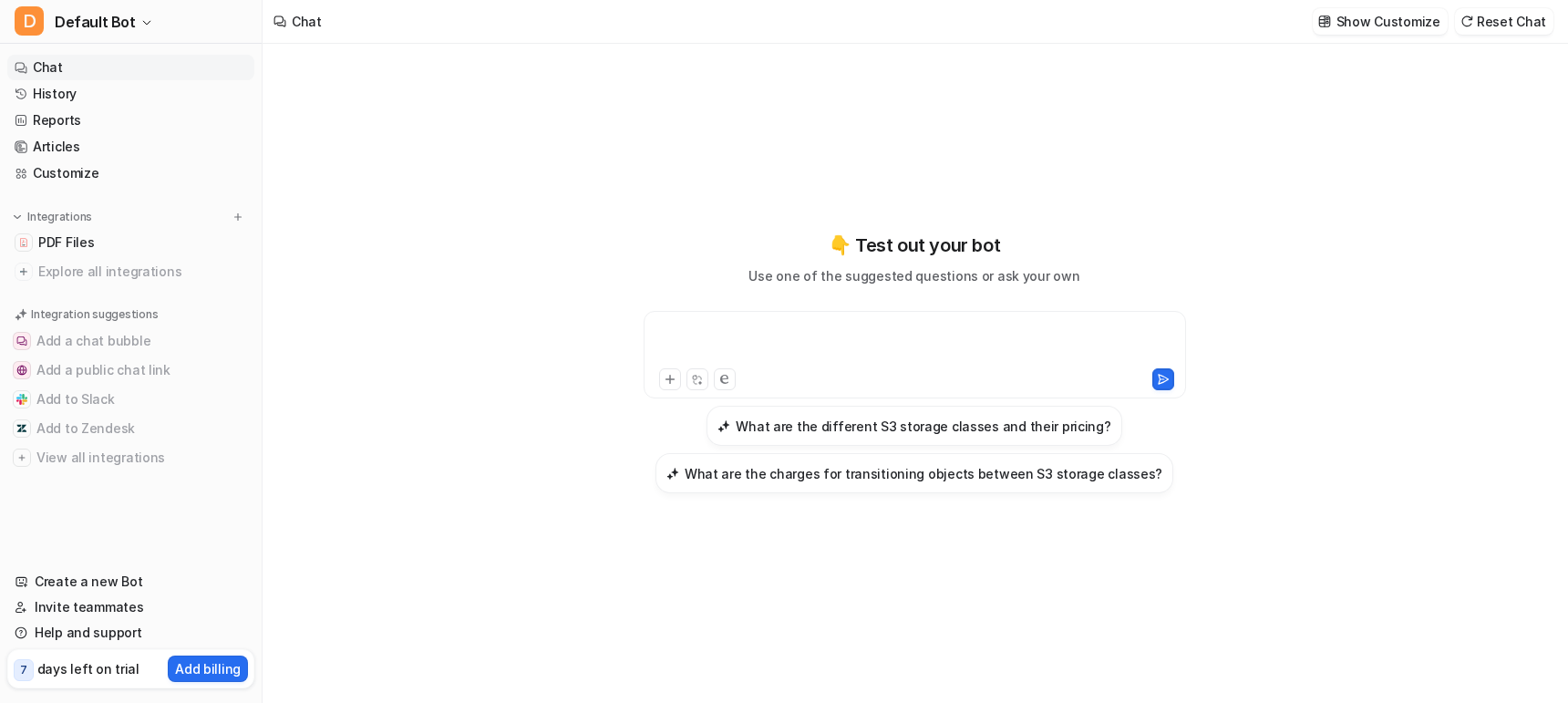
paste div
click at [1019, 337] on div "**********" at bounding box center [915, 344] width 534 height 42
